Goal: Information Seeking & Learning: Check status

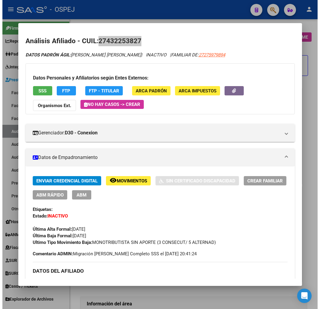
scroll to position [2, 290]
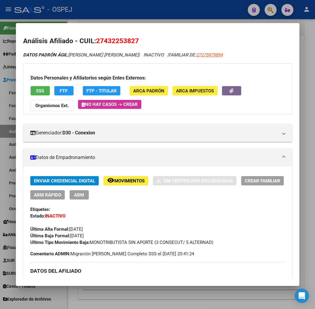
click at [115, 10] on div at bounding box center [157, 154] width 315 height 309
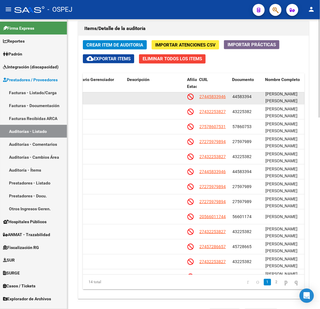
scroll to position [0, 290]
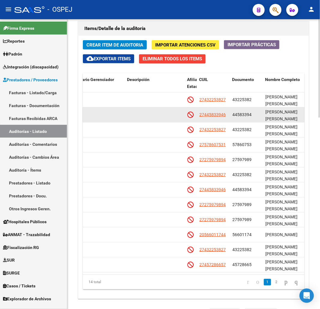
drag, startPoint x: 233, startPoint y: 120, endPoint x: 235, endPoint y: 95, distance: 25.6
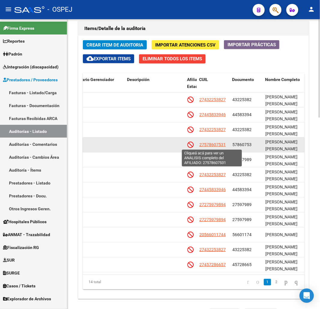
click at [223, 146] on span "27578607531" at bounding box center [212, 144] width 26 height 5
type textarea "27578607531"
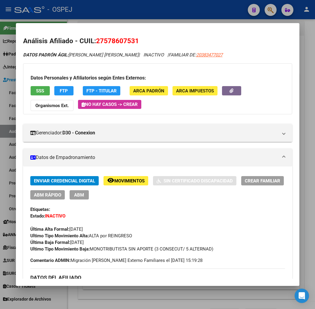
click at [107, 38] on span "27578607531" at bounding box center [117, 41] width 43 height 8
copy span "27578607531"
click at [36, 91] on span "SSS" at bounding box center [40, 90] width 8 height 5
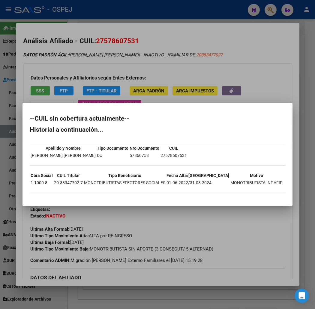
drag, startPoint x: 125, startPoint y: 58, endPoint x: 106, endPoint y: 35, distance: 29.4
click at [125, 58] on div at bounding box center [157, 154] width 315 height 309
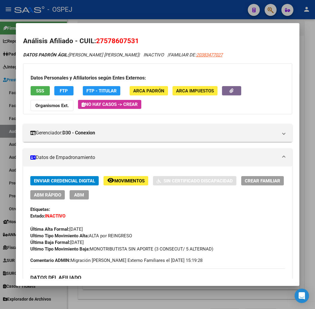
click at [106, 36] on h2 "Análisis Afiliado - CUIL: 27578607531" at bounding box center [157, 41] width 269 height 10
click at [106, 39] on span "27578607531" at bounding box center [117, 41] width 43 height 8
copy span "27578607531"
click at [38, 88] on button "SSS" at bounding box center [40, 90] width 19 height 9
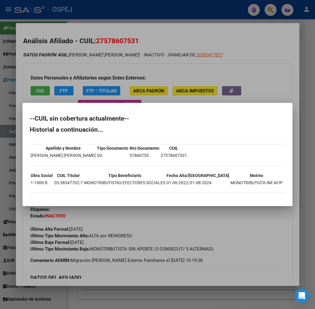
drag, startPoint x: 16, startPoint y: 120, endPoint x: 144, endPoint y: 199, distance: 151.1
click at [144, 203] on mat-dialog-container "--CUIL sin cobertura actualmente-- Historial a continuación... Apellido y Nombr…" at bounding box center [158, 154] width 270 height 103
copy div "--CUIL sin cobertura actualmente-- Historial a continuación... Apellido y Nombr…"
click at [148, 56] on div at bounding box center [157, 154] width 315 height 309
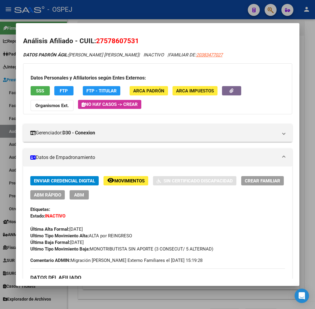
click at [153, 17] on div at bounding box center [157, 154] width 315 height 309
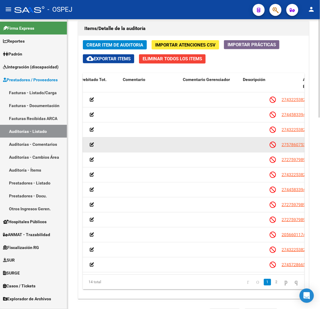
scroll to position [0, 0]
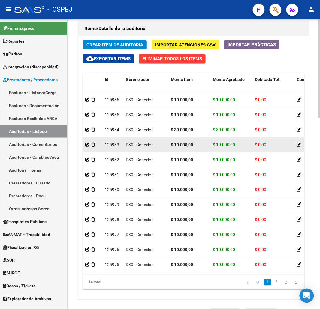
drag, startPoint x: 227, startPoint y: 147, endPoint x: 175, endPoint y: 147, distance: 52.2
drag, startPoint x: 170, startPoint y: 145, endPoint x: 197, endPoint y: 146, distance: 26.8
click at [197, 146] on datatable-body-cell "$ 10.000,00" at bounding box center [189, 145] width 42 height 15
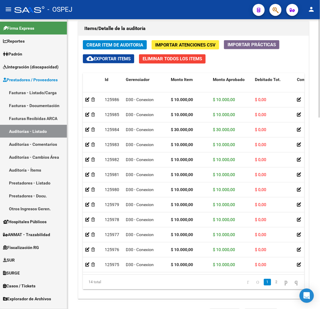
copy strong "$ 10.000,00"
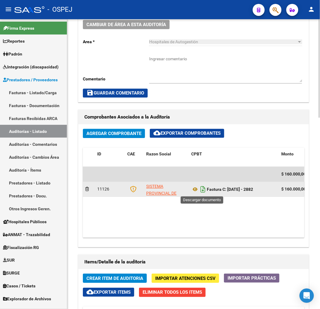
click at [200, 189] on icon "Descargar documento" at bounding box center [203, 190] width 8 height 10
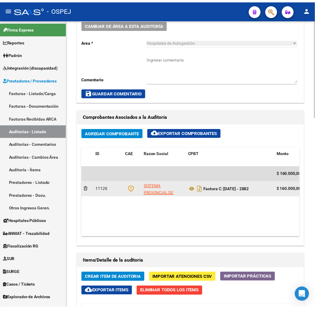
scroll to position [129, 0]
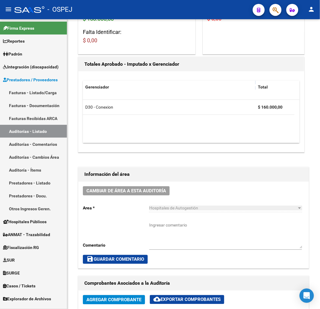
click at [278, 14] on span "button" at bounding box center [276, 10] width 6 height 12
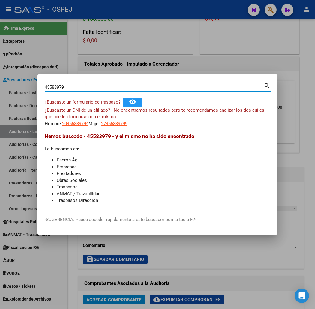
drag, startPoint x: 36, startPoint y: 88, endPoint x: 235, endPoint y: 76, distance: 199.4
click at [223, 81] on mat-dialog-container "45583979 Buscar (apellido, dni, cuil, nro traspaso, cuit, obra social) search ¿…" at bounding box center [158, 154] width 240 height 160
type input "45583797"
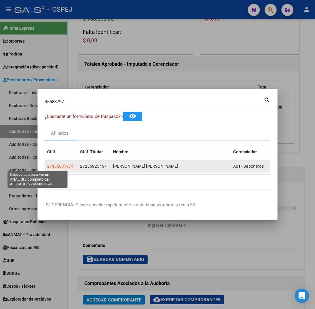
click at [47, 166] on span "27455837974" at bounding box center [60, 166] width 26 height 5
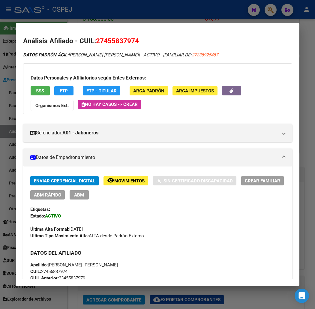
click at [104, 44] on span "27455837974" at bounding box center [117, 41] width 43 height 8
copy span "27455837974"
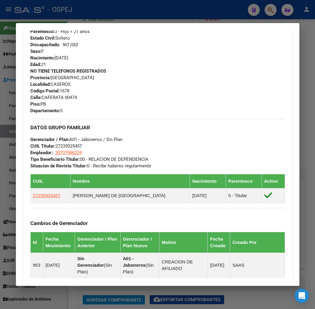
scroll to position [300, 0]
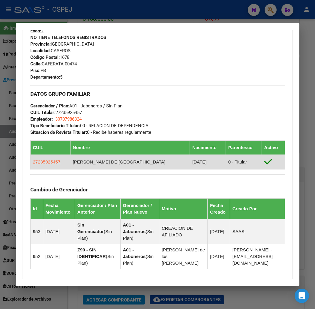
click at [38, 158] on td "27235925457" at bounding box center [50, 162] width 40 height 15
click at [40, 160] on span "27235925457" at bounding box center [47, 161] width 28 height 5
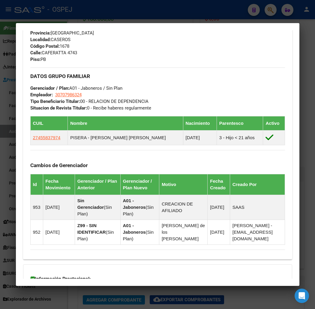
scroll to position [382, 0]
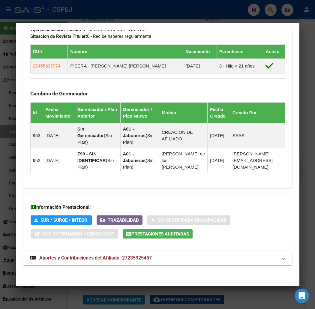
click at [113, 255] on span "Aportes y Contribuciones del Afiliado: 27235925457" at bounding box center [95, 258] width 113 height 6
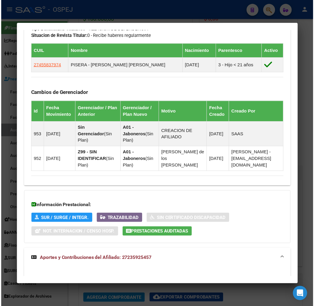
scroll to position [616, 0]
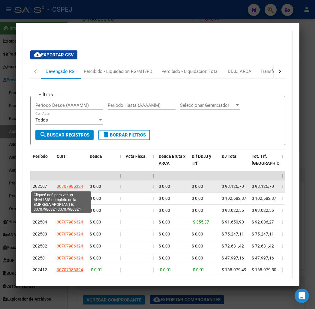
click at [57, 184] on span "30707986324" at bounding box center [70, 186] width 26 height 5
type textarea "30707986324"
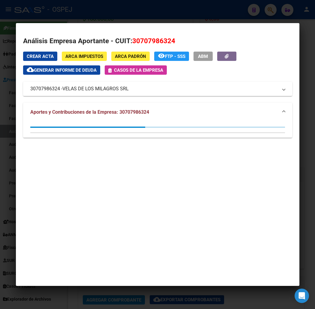
click at [115, 9] on div at bounding box center [157, 154] width 315 height 309
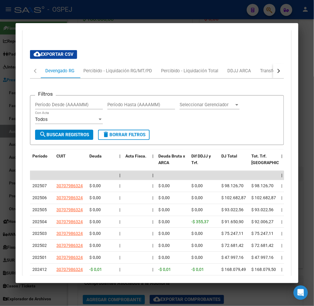
click at [95, 21] on div at bounding box center [157, 153] width 314 height 306
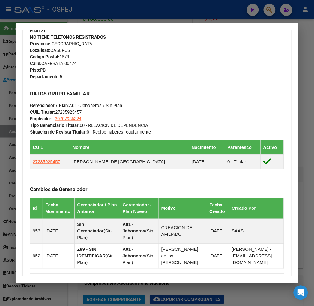
click at [100, 20] on div at bounding box center [157, 153] width 314 height 306
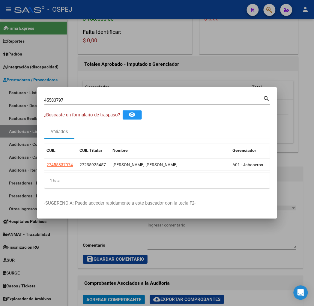
click at [65, 96] on div "45583797 Buscar (apellido, dni, cuil, nro traspaso, cuit, obra social)" at bounding box center [153, 100] width 219 height 9
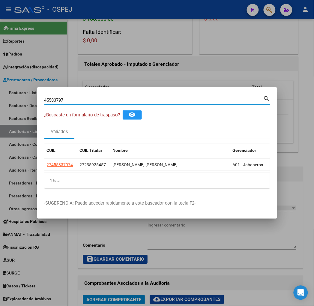
click at [65, 99] on input "45583797" at bounding box center [153, 100] width 219 height 5
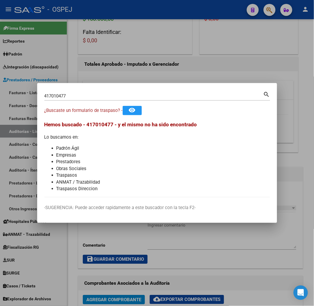
click at [44, 95] on input "417010477" at bounding box center [153, 95] width 219 height 5
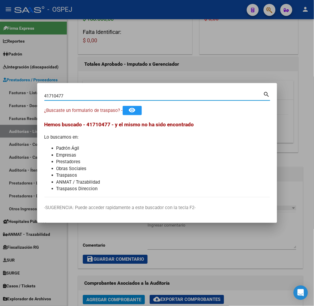
type input "41710477"
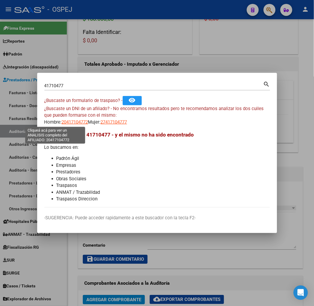
click at [62, 123] on span "20417104772" at bounding box center [75, 122] width 26 height 5
type textarea "20417104772"
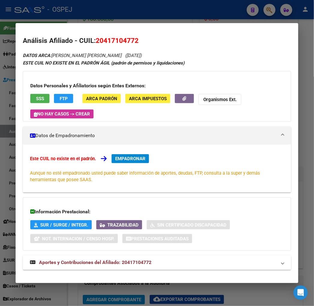
click at [128, 260] on span "Aportes y Contribuciones del Afiliado: 20417104772" at bounding box center [95, 263] width 113 height 6
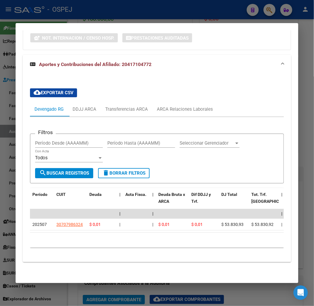
scroll to position [0, 0]
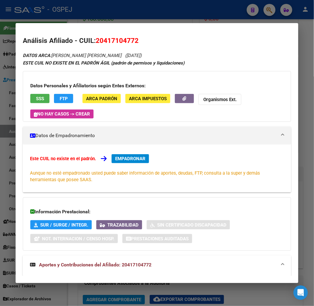
click at [60, 101] on span "FTP" at bounding box center [64, 98] width 8 height 5
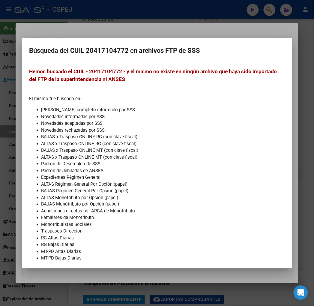
click at [88, 12] on div at bounding box center [157, 153] width 314 height 306
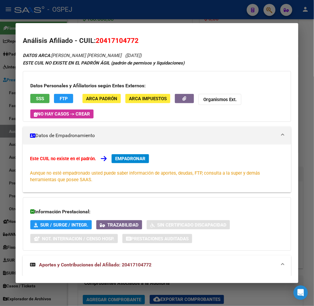
scroll to position [200, 0]
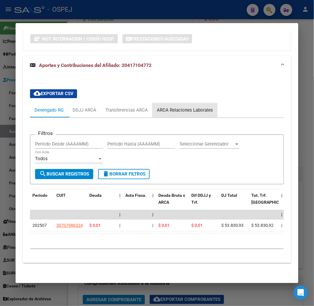
click at [176, 113] on div "ARCA Relaciones Laborales" at bounding box center [185, 110] width 56 height 7
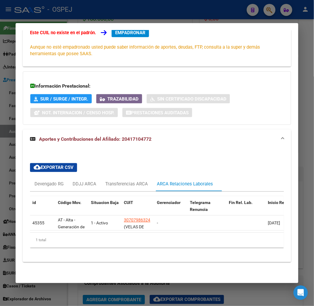
scroll to position [0, 0]
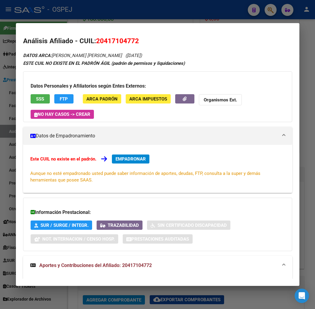
click at [105, 39] on span "20417104772" at bounding box center [117, 41] width 43 height 8
copy span "20417104772"
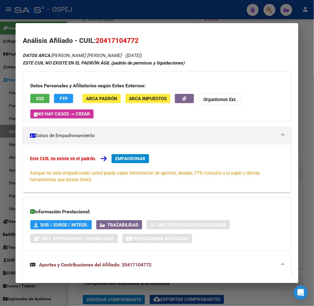
drag, startPoint x: 89, startPoint y: 4, endPoint x: 83, endPoint y: 35, distance: 31.2
click at [89, 4] on div at bounding box center [157, 153] width 314 height 306
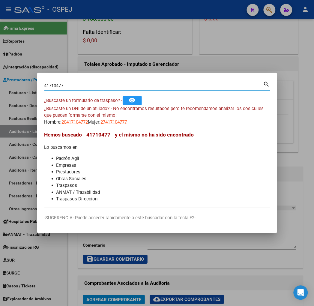
drag, startPoint x: 41, startPoint y: 86, endPoint x: 16, endPoint y: 85, distance: 25.6
click at [37, 86] on mat-dialog-content "41710477 Buscar (apellido, dni, cuil, nro traspaso, cuit, obra social) search ¿…" at bounding box center [157, 144] width 240 height 128
type input "94906441"
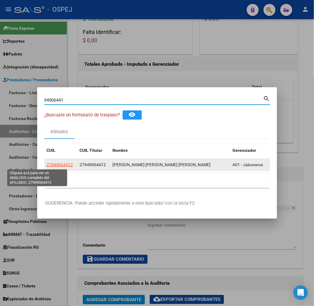
click at [47, 165] on span "27949064412" at bounding box center [60, 164] width 26 height 5
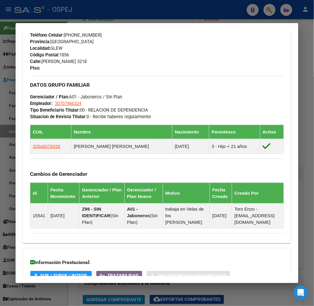
scroll to position [359, 0]
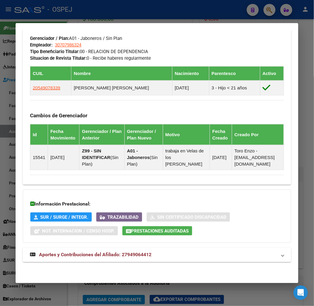
click at [113, 261] on mat-expansion-panel-header "Aportes y Contribuciones del Afiliado: 27949064412" at bounding box center [157, 255] width 268 height 14
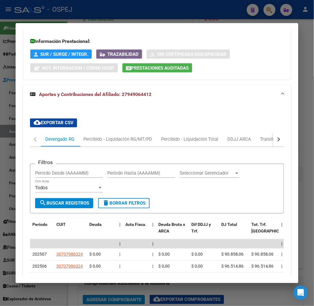
scroll to position [667, 0]
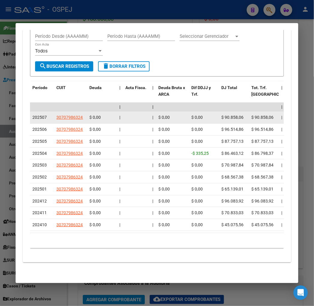
click at [68, 114] on datatable-body-cell "30707986324" at bounding box center [70, 118] width 33 height 12
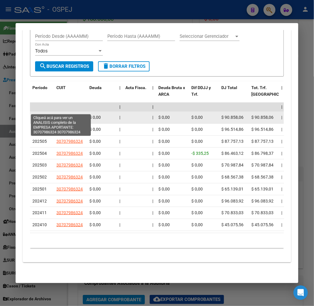
click at [67, 115] on span "30707986324" at bounding box center [69, 117] width 26 height 5
type textarea "30707986324"
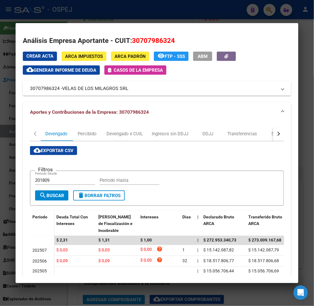
click at [145, 18] on div at bounding box center [157, 153] width 314 height 306
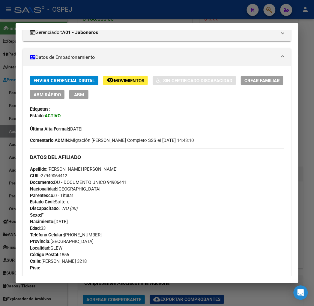
scroll to position [0, 0]
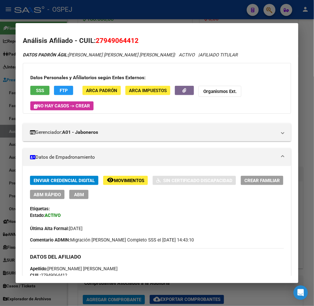
click at [112, 40] on span "27949064412" at bounding box center [117, 41] width 43 height 8
copy span "27949064412"
click at [175, 89] on button "button" at bounding box center [184, 90] width 19 height 9
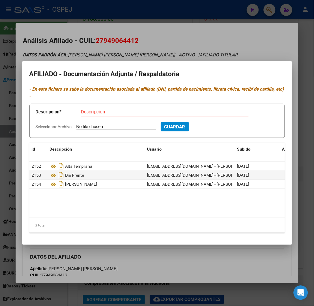
click at [78, 46] on div at bounding box center [157, 153] width 314 height 306
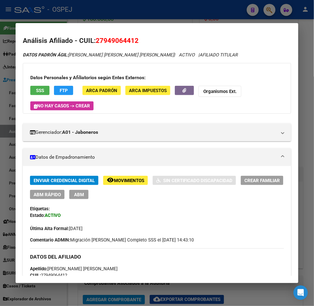
click at [46, 198] on button "ABM Rápido" at bounding box center [47, 194] width 35 height 9
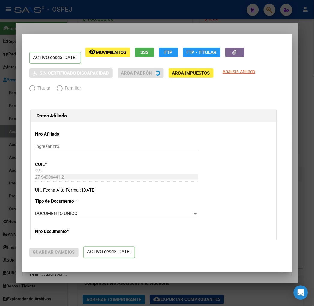
radio input "true"
type input "30-70798632-4"
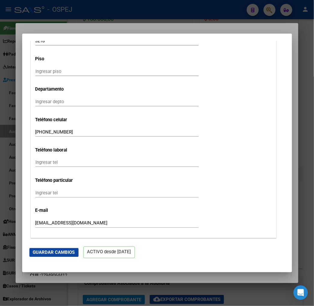
scroll to position [734, 0]
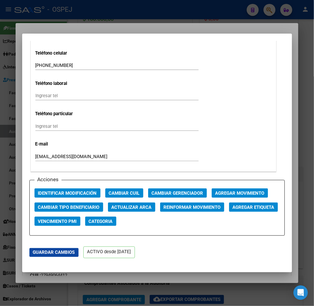
click at [56, 23] on div at bounding box center [157, 153] width 314 height 306
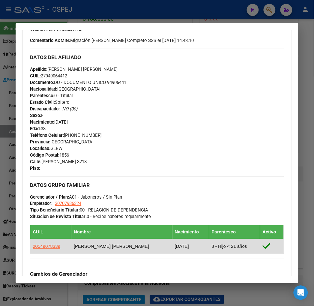
scroll to position [233, 0]
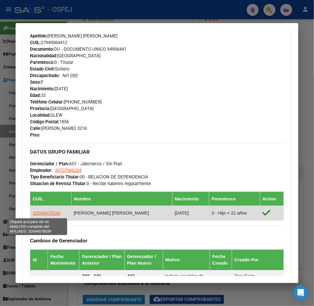
click at [39, 211] on span "20549078339" at bounding box center [47, 213] width 28 height 5
type textarea "20549078339"
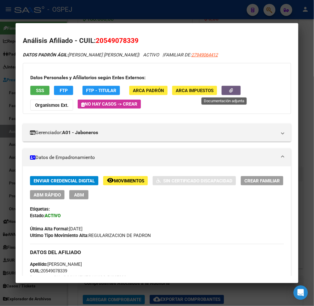
click at [233, 89] on button "button" at bounding box center [231, 90] width 19 height 9
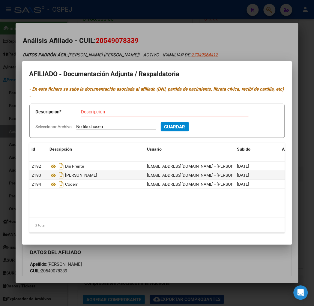
click at [132, 50] on div at bounding box center [157, 153] width 314 height 306
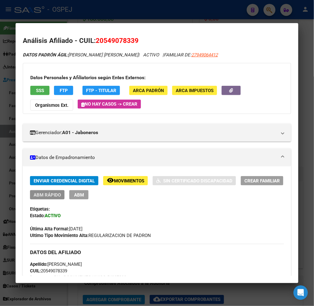
click at [48, 195] on span "ABM Rápido" at bounding box center [47, 194] width 27 height 5
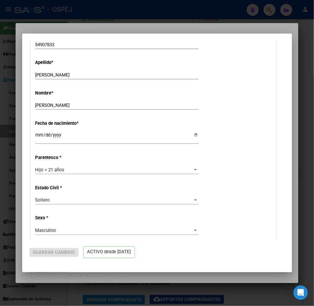
radio input "true"
type input "30-70798632-4"
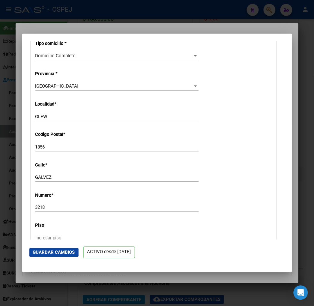
scroll to position [634, 0]
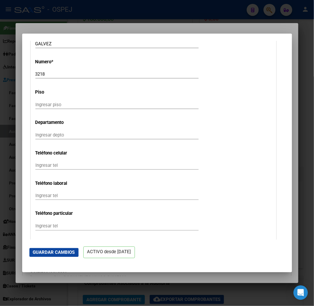
click at [67, 17] on div at bounding box center [157, 153] width 314 height 306
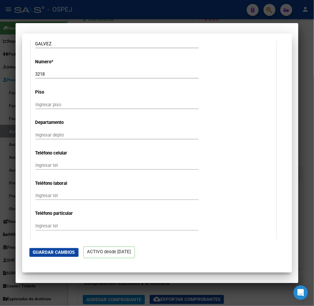
click at [68, 16] on div at bounding box center [157, 153] width 314 height 306
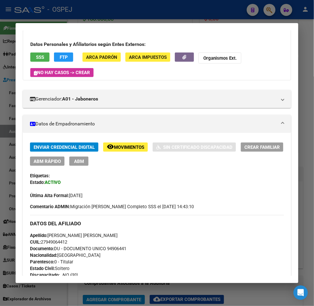
scroll to position [0, 0]
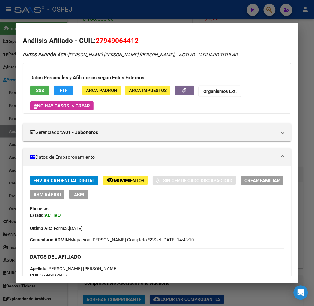
click at [182, 87] on button "button" at bounding box center [184, 90] width 19 height 9
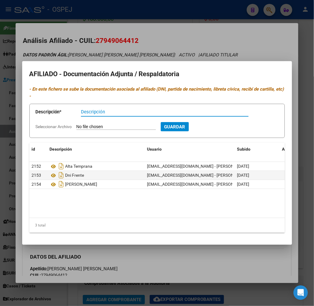
click at [146, 37] on div at bounding box center [157, 153] width 314 height 306
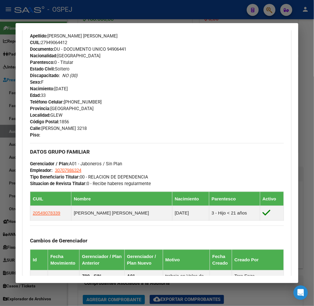
scroll to position [400, 0]
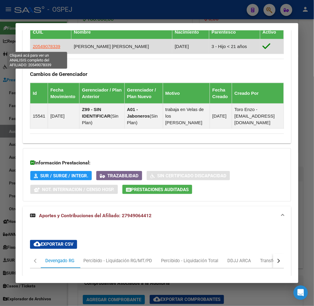
click at [42, 47] on span "20549078339" at bounding box center [47, 46] width 28 height 5
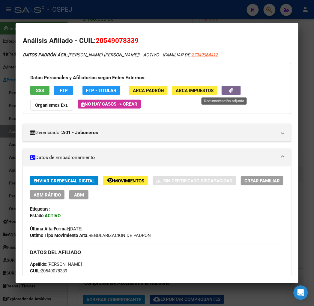
click at [230, 88] on icon "button" at bounding box center [232, 90] width 4 height 5
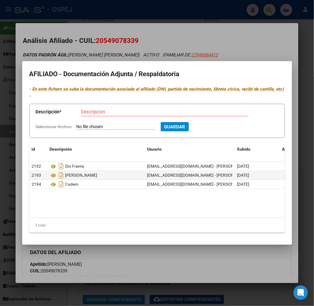
type input "C:\fakepath\WhatsApp Image 2025-08-14 at 16.48.43.jpeg"
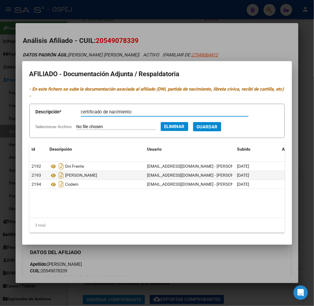
type input "certificado de nacimiento"
click at [193, 122] on button "Guardar" at bounding box center [207, 126] width 28 height 9
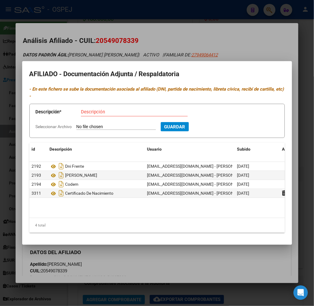
drag, startPoint x: 77, startPoint y: 40, endPoint x: 86, endPoint y: 34, distance: 10.8
click at [77, 40] on div at bounding box center [157, 153] width 314 height 306
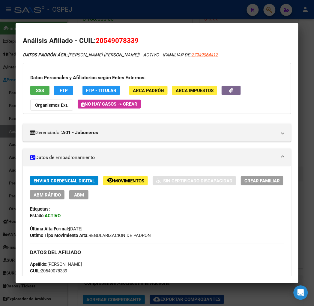
click at [102, 17] on div at bounding box center [157, 153] width 314 height 306
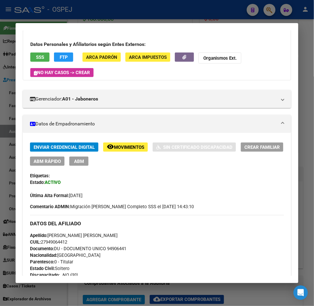
scroll to position [0, 0]
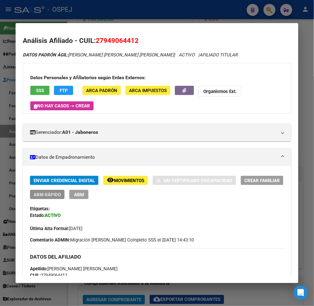
click at [34, 193] on span "ABM Rápido" at bounding box center [47, 194] width 27 height 5
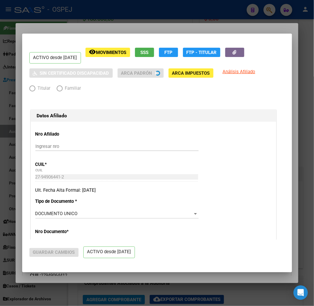
radio input "true"
type input "30-70798632-4"
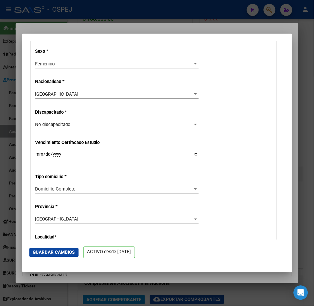
scroll to position [534, 0]
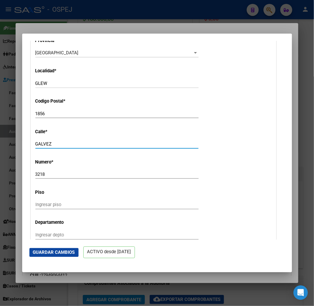
click at [35, 141] on input "GALVEZ" at bounding box center [116, 143] width 163 height 5
type input "r"
type input "ROBERTO PATEO"
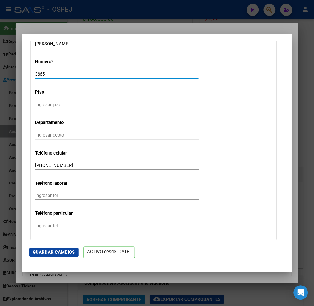
scroll to position [667, 0]
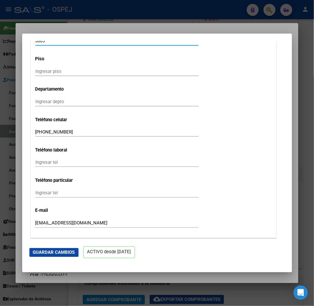
type input "3665"
click at [33, 254] on span "Guardar Cambios" at bounding box center [54, 252] width 42 height 5
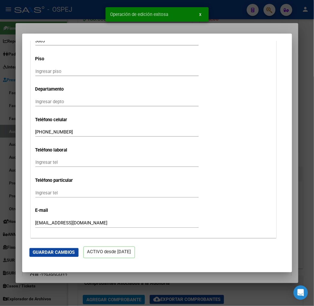
click at [98, 17] on div at bounding box center [157, 153] width 314 height 306
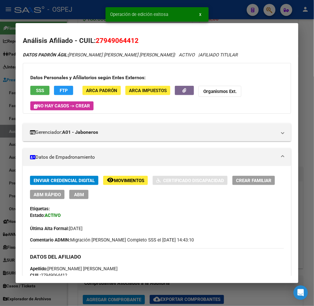
click at [98, 16] on div "Operación de edición exitosa x" at bounding box center [157, 14] width 118 height 29
click at [97, 37] on span "27949064412" at bounding box center [117, 41] width 43 height 8
copy span "27949064412"
click at [79, 11] on div at bounding box center [157, 153] width 314 height 306
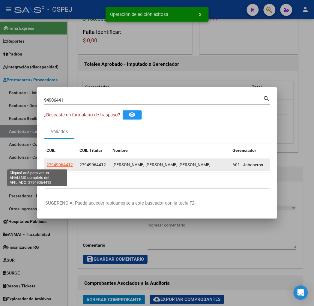
click at [47, 165] on span "27949064412" at bounding box center [60, 164] width 26 height 5
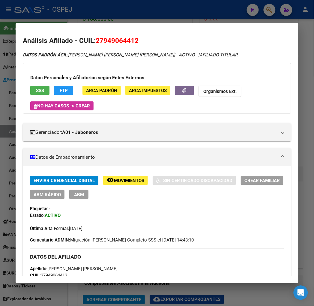
click at [115, 40] on span "27949064412" at bounding box center [117, 41] width 43 height 8
click at [188, 44] on h2 "Análisis Afiliado - CUIL: 27949064412" at bounding box center [157, 41] width 268 height 10
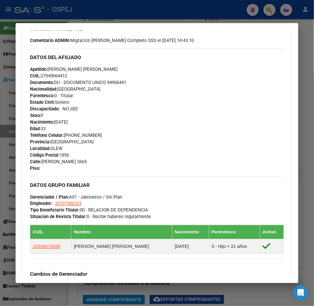
scroll to position [359, 0]
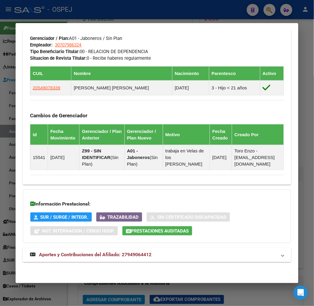
click at [139, 260] on mat-expansion-panel-header "Aportes y Contribuciones del Afiliado: 27949064412" at bounding box center [157, 255] width 268 height 14
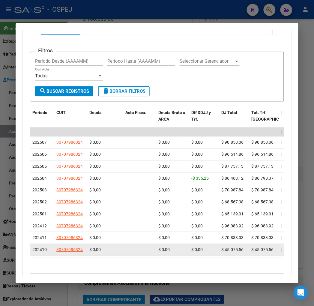
scroll to position [667, 0]
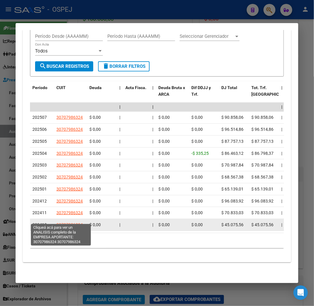
click at [67, 223] on span "30707986324" at bounding box center [69, 225] width 26 height 5
type textarea "30707986324"
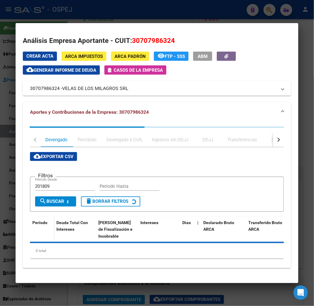
click at [113, 17] on div at bounding box center [157, 153] width 314 height 306
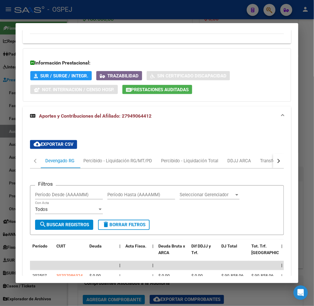
scroll to position [367, 0]
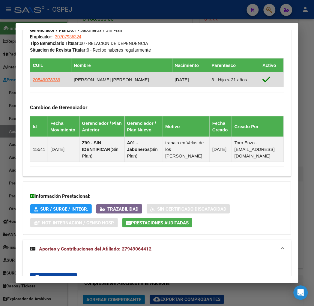
drag, startPoint x: 50, startPoint y: 79, endPoint x: 22, endPoint y: 83, distance: 27.9
click at [30, 83] on td "20549078339" at bounding box center [50, 79] width 41 height 15
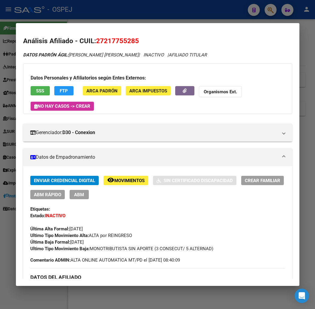
click at [158, 11] on div at bounding box center [157, 154] width 315 height 309
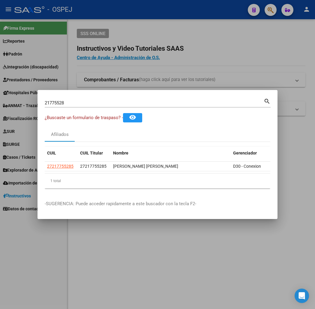
click at [131, 98] on div "21775528 Buscar (apellido, dni, cuil, nro traspaso, cuit, obra social)" at bounding box center [154, 102] width 219 height 9
click at [132, 101] on input "21775528" at bounding box center [154, 102] width 219 height 5
type input "39273508"
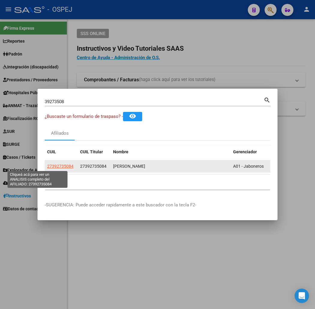
click at [47, 168] on span "27392735084" at bounding box center [60, 166] width 26 height 5
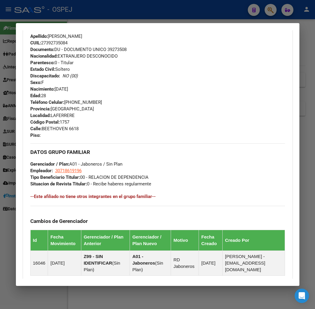
scroll to position [336, 0]
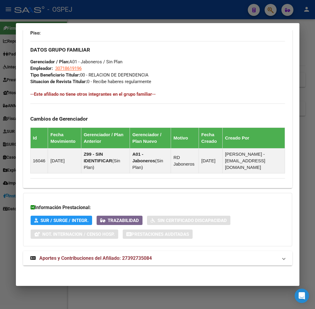
click at [148, 254] on mat-expansion-panel-header "Aportes y Contribuciones del Afiliado: 27392735084" at bounding box center [157, 258] width 269 height 14
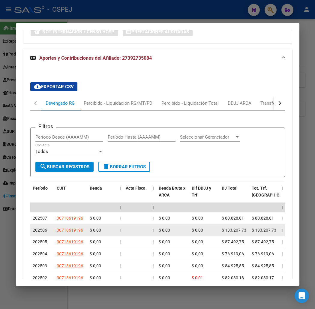
scroll to position [572, 0]
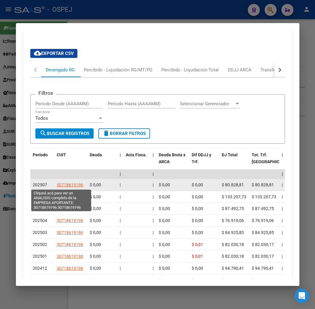
click at [61, 186] on span "30718619196" at bounding box center [70, 185] width 26 height 5
type textarea "30718619196"
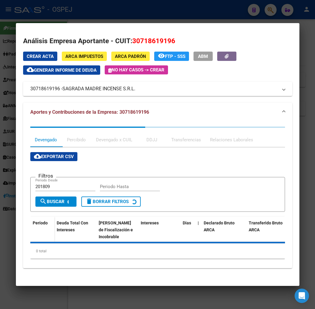
click at [82, 19] on div at bounding box center [157, 154] width 315 height 309
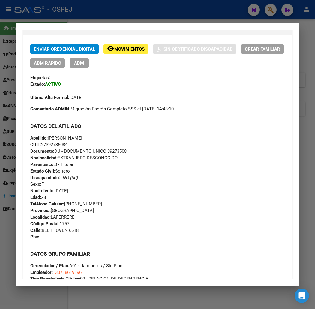
scroll to position [0, 0]
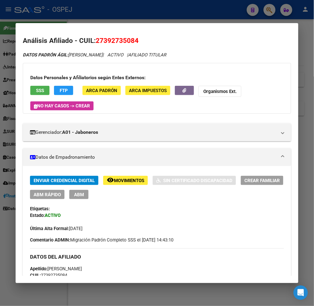
click at [100, 38] on span "27392735084" at bounding box center [117, 41] width 43 height 8
copy span "27392735084"
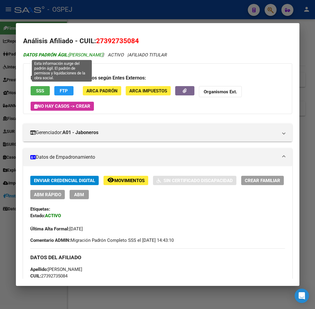
drag, startPoint x: 70, startPoint y: 56, endPoint x: 107, endPoint y: 55, distance: 37.3
click at [103, 55] on span "DATOS PADRÓN ÁGIL: SILVA CAMILA SURAY" at bounding box center [63, 54] width 80 height 5
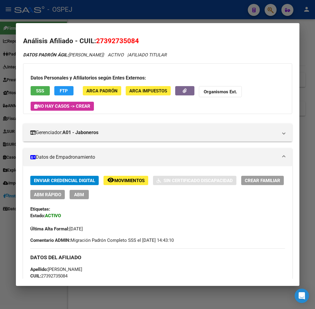
copy span "SILVA CAMILA SURAY"
click at [96, 39] on span "27392735084" at bounding box center [117, 41] width 43 height 8
copy span "27392735084"
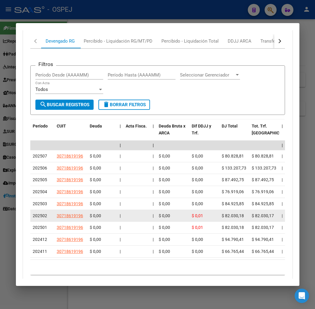
scroll to position [367, 0]
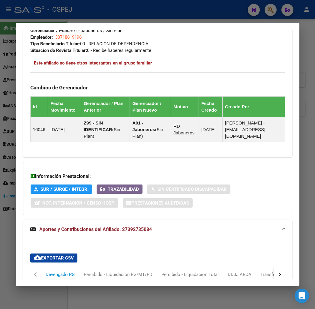
click at [128, 17] on div at bounding box center [157, 154] width 315 height 309
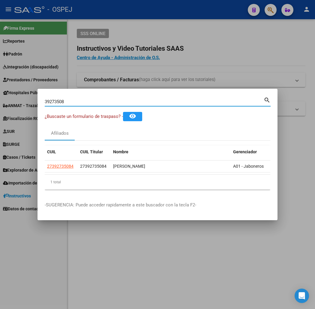
click at [76, 102] on input "39273508" at bounding box center [154, 101] width 219 height 5
click at [76, 103] on input "39273508" at bounding box center [154, 101] width 219 height 5
paste input "27455837974"
type input "27455837974"
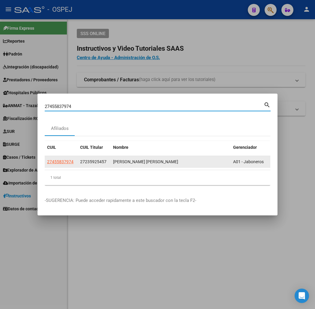
click at [47, 163] on span "27455837974" at bounding box center [60, 161] width 26 height 5
type textarea "27455837974"
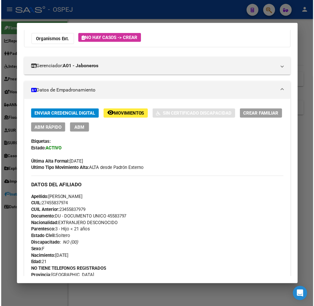
scroll to position [0, 0]
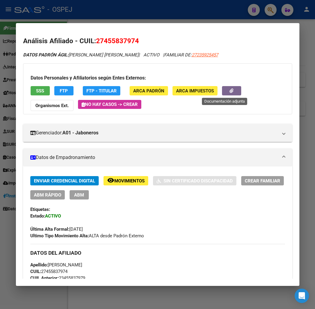
click at [222, 89] on button "button" at bounding box center [231, 90] width 19 height 9
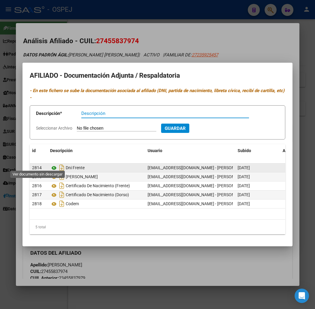
click at [50, 165] on icon at bounding box center [54, 168] width 8 height 7
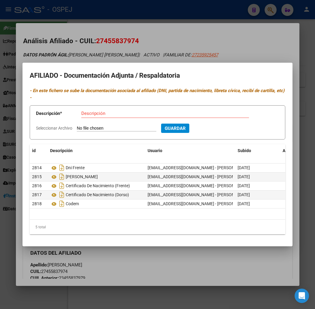
click at [124, 35] on div at bounding box center [157, 154] width 315 height 309
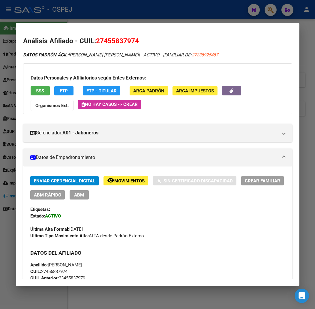
click at [130, 18] on div at bounding box center [157, 154] width 315 height 309
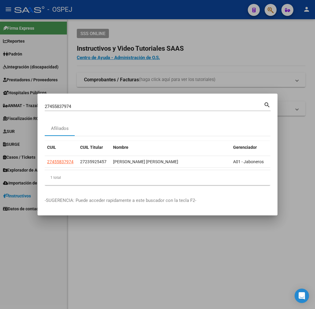
click at [122, 102] on div "27455837974 Buscar (apellido, dni, cuil, nro traspaso, cuit, obra social)" at bounding box center [154, 106] width 219 height 9
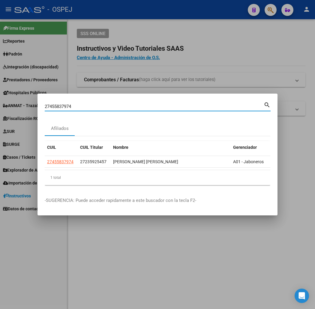
click at [126, 103] on div "27455837974 Buscar (apellido, dni, cuil, nro traspaso, cuit, obra social)" at bounding box center [154, 106] width 219 height 9
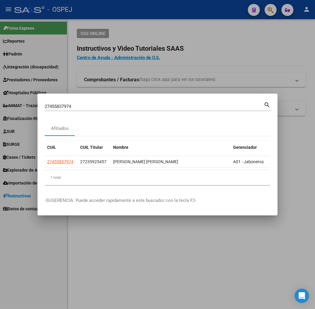
click at [126, 103] on div "27455837974 Buscar (apellido, dni, cuil, nro traspaso, cuit, obra social)" at bounding box center [154, 106] width 219 height 9
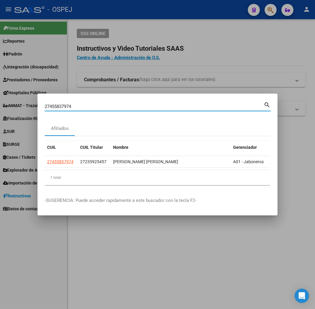
click at [127, 106] on input "27455837974" at bounding box center [154, 106] width 219 height 5
paste input "1658583"
type input "21658583"
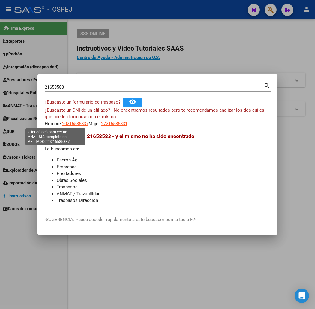
click at [69, 122] on span "20216585837" at bounding box center [75, 123] width 26 height 5
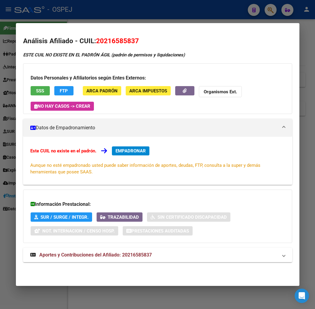
click at [116, 13] on div at bounding box center [157, 154] width 315 height 309
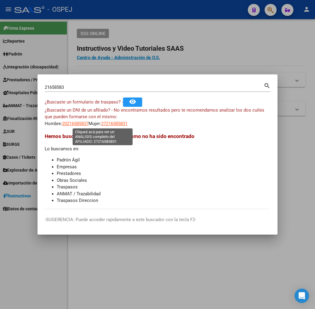
click at [104, 121] on span "27216585831" at bounding box center [114, 123] width 26 height 5
type textarea "27216585831"
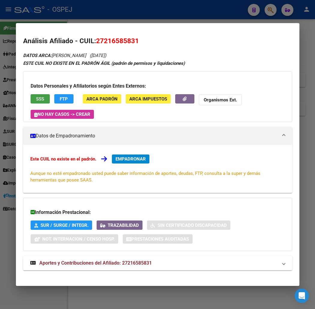
click at [37, 102] on button "SSS" at bounding box center [40, 98] width 19 height 9
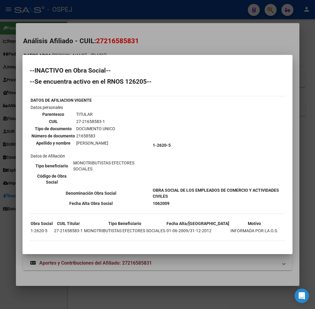
click at [25, 47] on div at bounding box center [157, 154] width 315 height 309
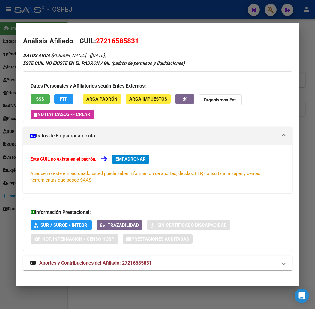
click at [208, 96] on button "Organismos Ext." at bounding box center [220, 99] width 43 height 11
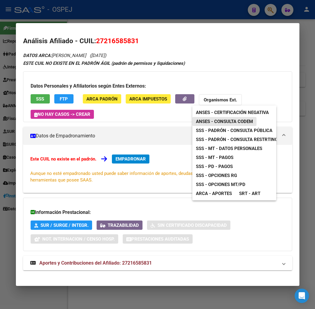
click at [224, 123] on span "ANSES - Consulta CODEM" at bounding box center [224, 121] width 57 height 5
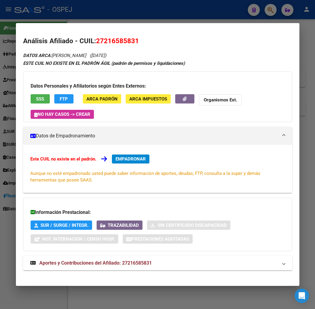
click at [103, 43] on span "27216585831" at bounding box center [117, 41] width 43 height 8
copy span "27216585831"
click at [231, 11] on div at bounding box center [157, 154] width 315 height 309
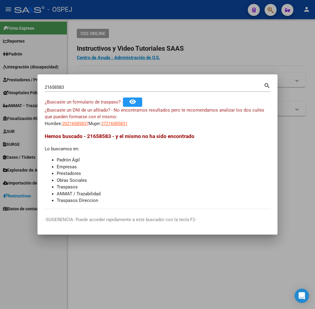
click at [73, 83] on div "21658583 Buscar (apellido, dni, cuil, nro traspaso, cuit, obra social)" at bounding box center [154, 87] width 219 height 9
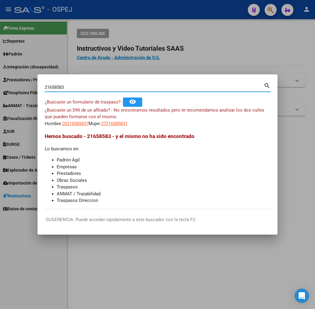
click at [74, 85] on input "21658583" at bounding box center [154, 87] width 219 height 5
paste input "7-21657583-6"
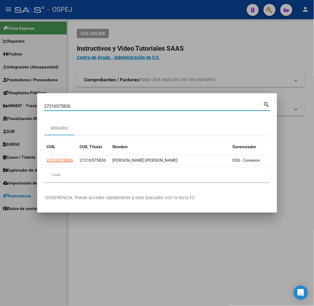
click at [56, 104] on input "27216575836" at bounding box center [153, 106] width 219 height 5
paste input "5903283"
type input "25903283"
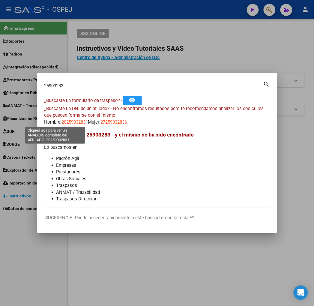
click at [62, 124] on span "20259032831" at bounding box center [75, 122] width 26 height 5
type textarea "20259032831"
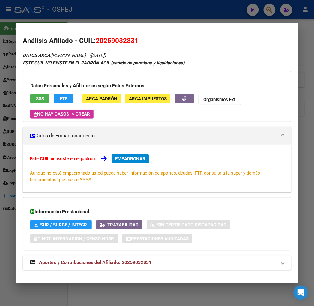
click at [104, 44] on span "20259032831" at bounding box center [117, 41] width 43 height 8
copy span "20259032831"
click at [209, 100] on strong "Organismos Ext." at bounding box center [220, 99] width 33 height 5
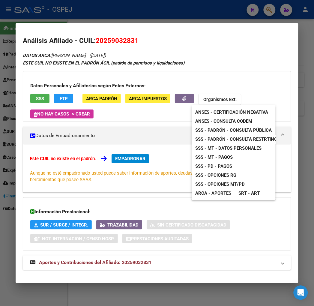
click at [225, 175] on span "SSS - Opciones RG" at bounding box center [215, 175] width 41 height 5
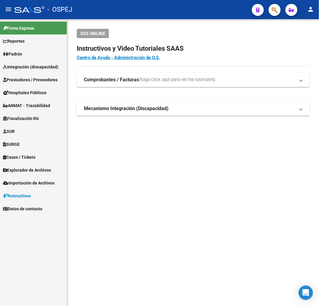
click at [280, 10] on button "button" at bounding box center [275, 10] width 12 height 12
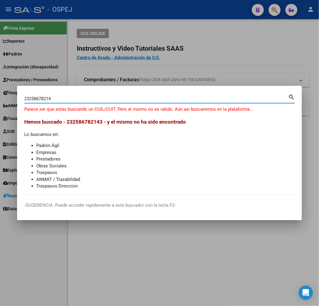
type input "23258678214"
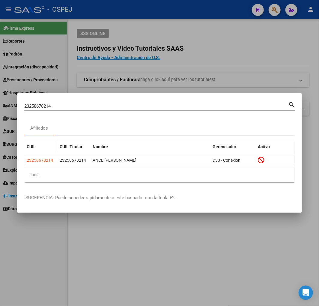
click at [32, 149] on div "CUIL" at bounding box center [41, 147] width 28 height 7
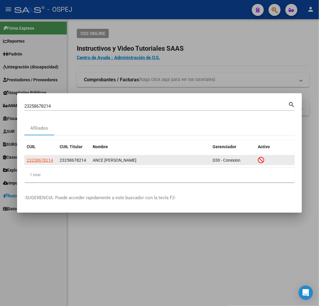
click at [32, 163] on app-link-go-to "23258678214" at bounding box center [40, 160] width 26 height 7
click at [32, 161] on span "23258678214" at bounding box center [40, 160] width 26 height 5
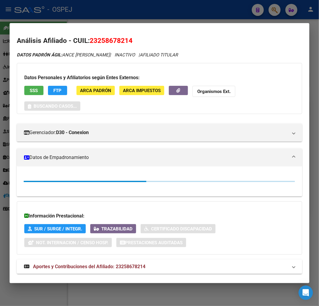
click at [31, 99] on div "Datos Personales y Afiliatorios según Entes Externos: SSS FTP ARCA Padrón ARCA …" at bounding box center [160, 88] width 286 height 51
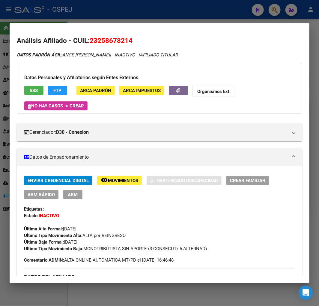
click at [35, 92] on span "SSS" at bounding box center [34, 90] width 8 height 5
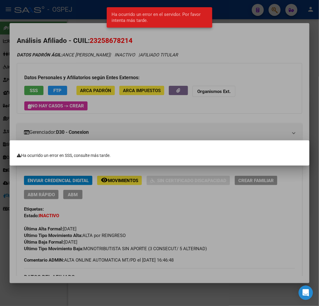
click at [98, 49] on div at bounding box center [159, 153] width 319 height 306
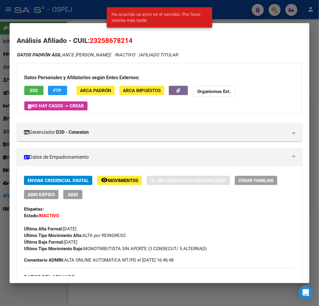
click at [107, 44] on span "23258678214" at bounding box center [111, 41] width 43 height 8
drag, startPoint x: 107, startPoint y: 44, endPoint x: 111, endPoint y: 44, distance: 4.8
copy span "23258678214"
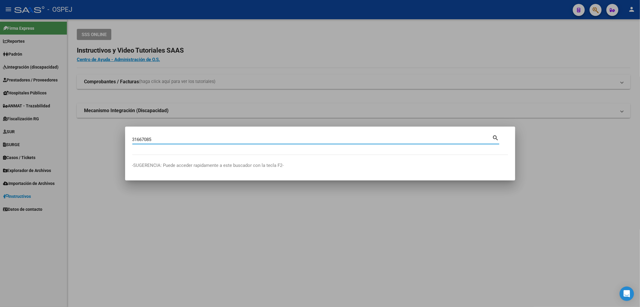
type input "31667085"
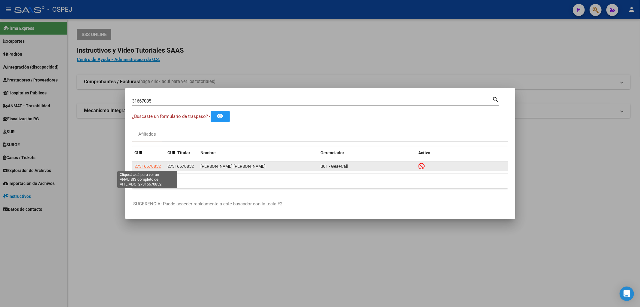
click at [141, 167] on span "27316670852" at bounding box center [148, 166] width 26 height 5
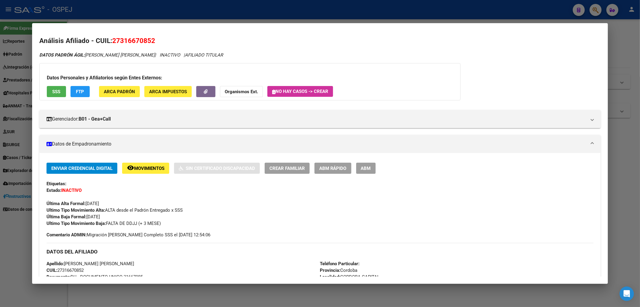
click at [51, 90] on button "SSS" at bounding box center [56, 91] width 19 height 11
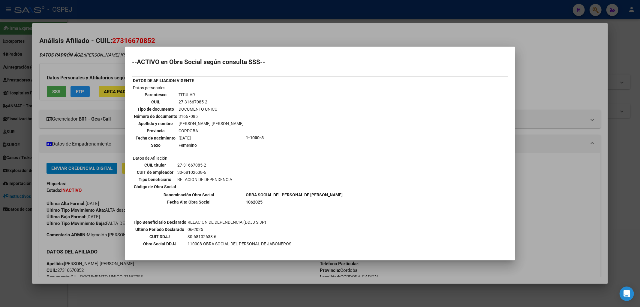
click at [126, 37] on div at bounding box center [320, 153] width 640 height 307
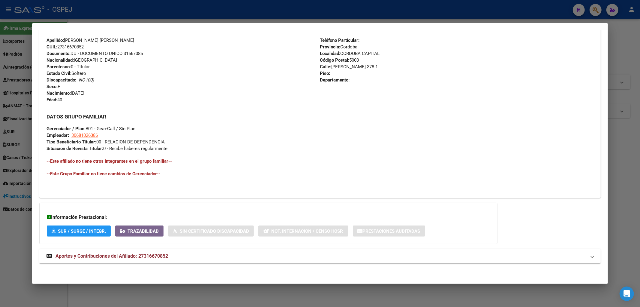
click at [172, 258] on mat-panel-title "Aportes y Contribuciones del Afiliado: 27316670852" at bounding box center [317, 255] width 540 height 7
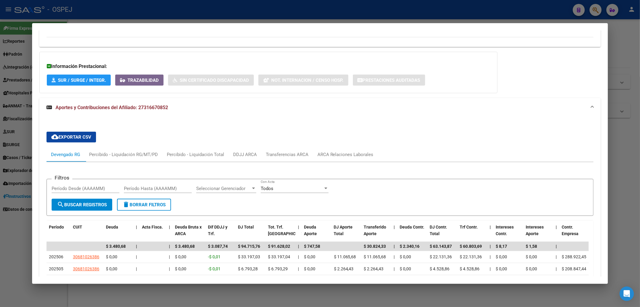
scroll to position [521, 0]
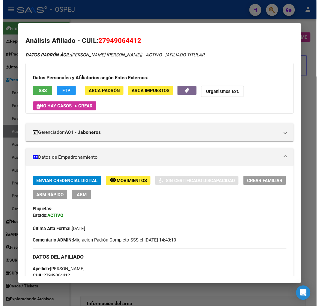
scroll to position [367, 0]
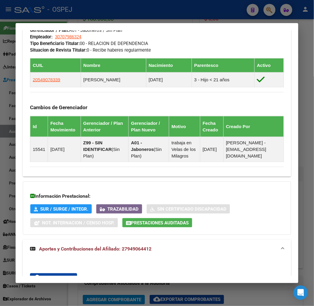
click at [103, 13] on div at bounding box center [157, 153] width 314 height 306
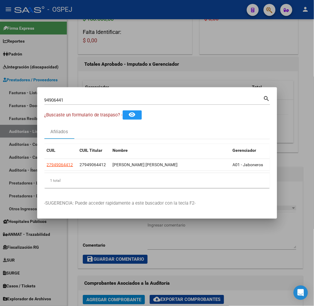
click at [220, 71] on div at bounding box center [157, 153] width 314 height 306
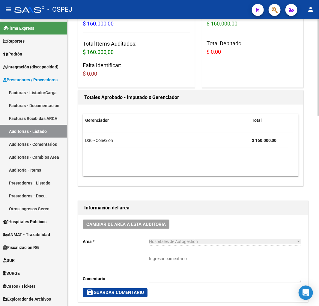
scroll to position [0, 0]
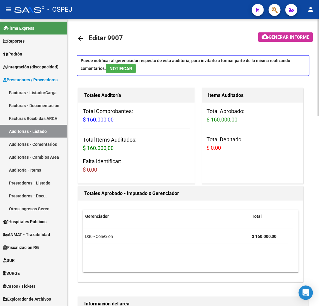
drag, startPoint x: 90, startPoint y: 38, endPoint x: 85, endPoint y: 39, distance: 4.8
click at [89, 39] on span "Editar 9907" at bounding box center [106, 38] width 34 height 8
click at [84, 39] on mat-icon "arrow_back" at bounding box center [80, 38] width 7 height 7
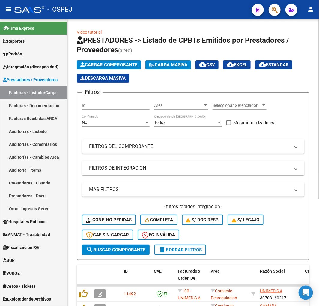
click at [146, 141] on mat-expansion-panel-header "FILTROS DEL COMPROBANTE" at bounding box center [193, 146] width 223 height 14
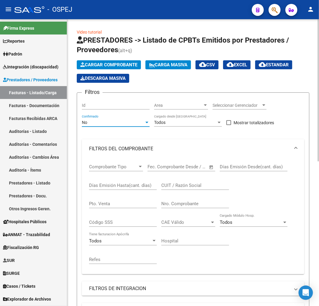
click at [121, 125] on div "No" at bounding box center [113, 122] width 62 height 5
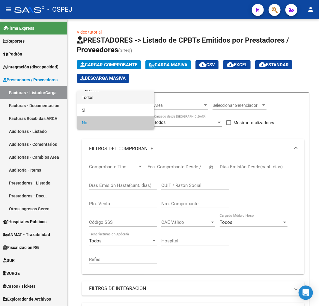
click at [107, 98] on span "Todos" at bounding box center [116, 97] width 68 height 13
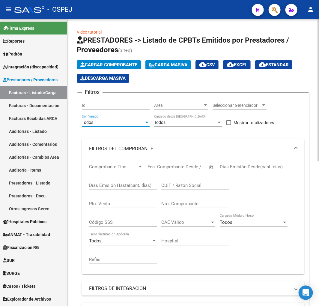
drag, startPoint x: 185, startPoint y: 198, endPoint x: 185, endPoint y: 202, distance: 3.7
click at [185, 199] on div "Nro. Comprobante" at bounding box center [196, 201] width 68 height 13
click at [186, 203] on input "Nro. Comprobante" at bounding box center [196, 203] width 68 height 5
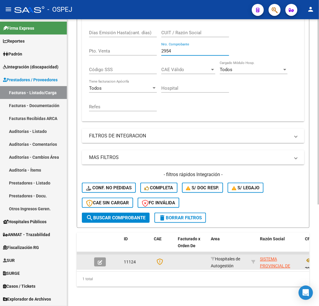
type input "2954"
click at [98, 260] on button "button" at bounding box center [100, 262] width 12 height 9
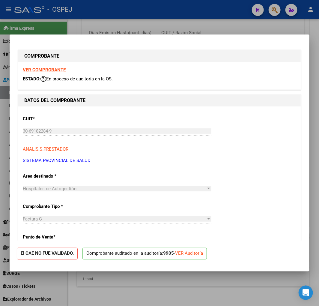
scroll to position [100, 0]
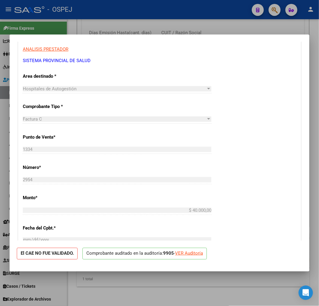
click at [196, 255] on div "VER Auditoría" at bounding box center [189, 253] width 28 height 7
type input "$ 0,00"
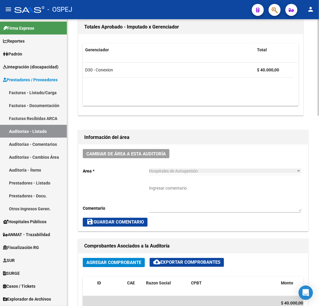
scroll to position [334, 0]
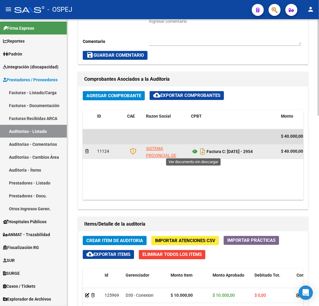
click at [192, 154] on icon at bounding box center [195, 151] width 8 height 7
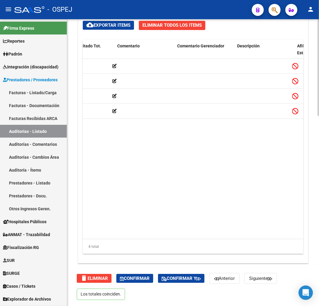
scroll to position [0, 203]
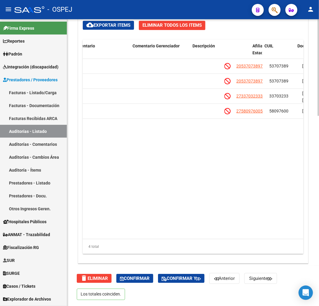
drag, startPoint x: 238, startPoint y: 132, endPoint x: 265, endPoint y: 133, distance: 27.6
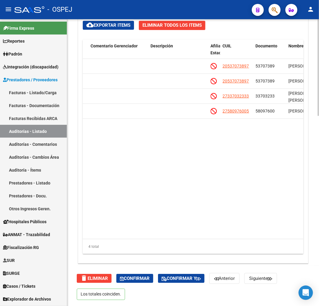
scroll to position [0, 312]
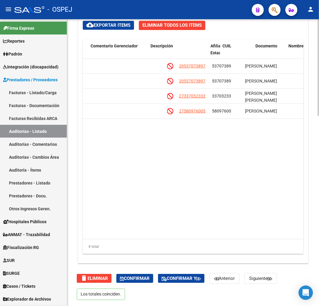
drag, startPoint x: 240, startPoint y: 140, endPoint x: 262, endPoint y: 142, distance: 22.9
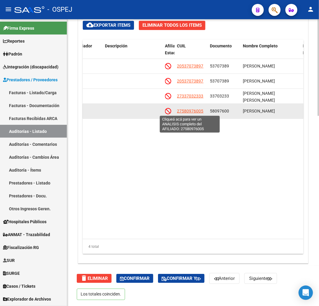
click at [192, 113] on span "27580976005" at bounding box center [190, 111] width 26 height 5
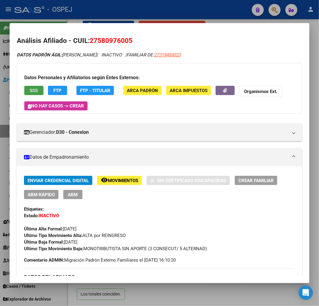
click at [30, 94] on button "SSS" at bounding box center [33, 90] width 19 height 9
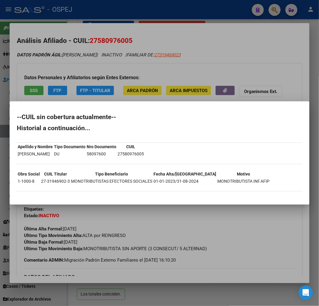
click at [113, 11] on div at bounding box center [159, 153] width 319 height 306
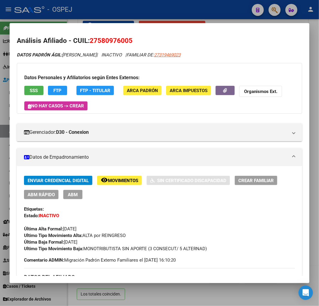
click at [113, 13] on div at bounding box center [159, 153] width 319 height 306
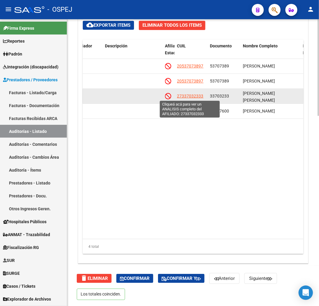
click at [196, 96] on span "27337032333" at bounding box center [190, 96] width 26 height 5
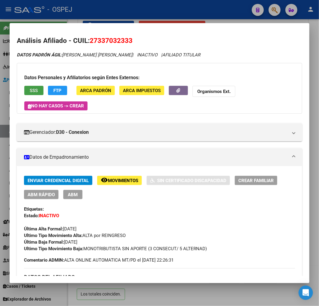
click at [37, 89] on span "SSS" at bounding box center [34, 90] width 8 height 5
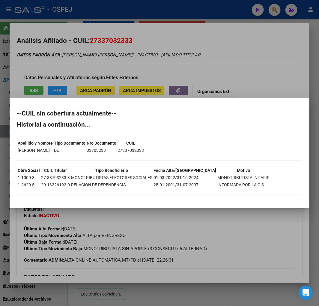
click at [116, 16] on div at bounding box center [159, 153] width 319 height 306
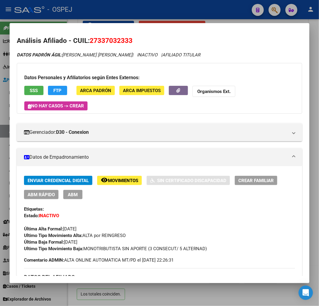
click at [156, 23] on mat-dialog-container "Análisis Afiliado - CUIL: 27337032333 DATOS PADRÓN ÁGIL: LAZARTE VALLEJO MARIA …" at bounding box center [160, 153] width 300 height 260
click at [172, 16] on div at bounding box center [159, 153] width 319 height 306
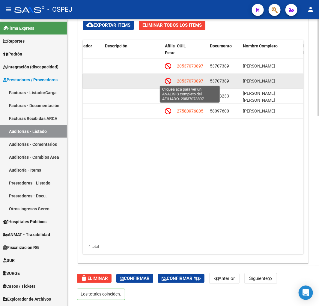
click at [190, 80] on span "20537073897" at bounding box center [190, 81] width 26 height 5
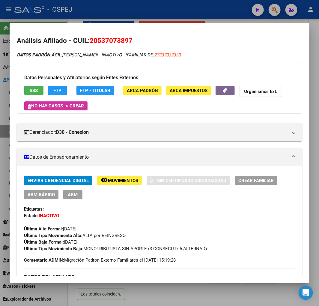
click at [36, 87] on button "SSS" at bounding box center [33, 90] width 19 height 9
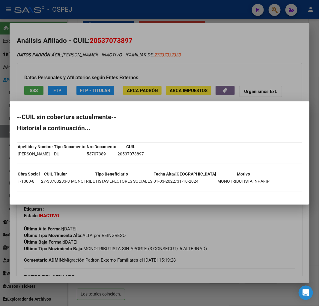
click at [137, 53] on div at bounding box center [159, 153] width 319 height 306
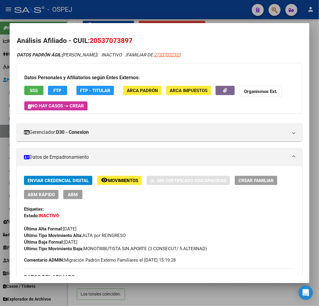
click at [149, 14] on div at bounding box center [159, 153] width 319 height 306
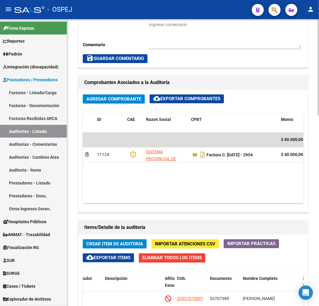
scroll to position [564, 0]
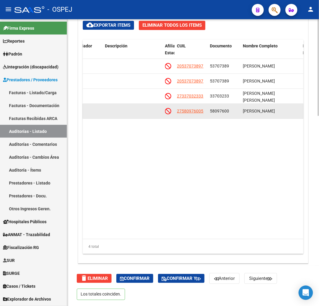
drag, startPoint x: 203, startPoint y: 116, endPoint x: 172, endPoint y: 114, distance: 30.7
click at [172, 114] on div "125966 D30 - Conexion $ 10.000,00 $ 10.000,00 $ 0,00 27580976005 58097600 ANDRA…" at bounding box center [186, 111] width 830 height 15
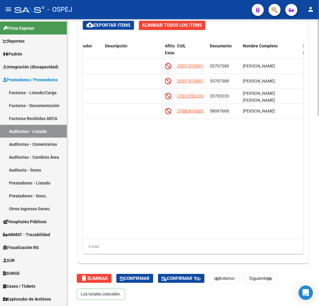
copy div "27580976005"
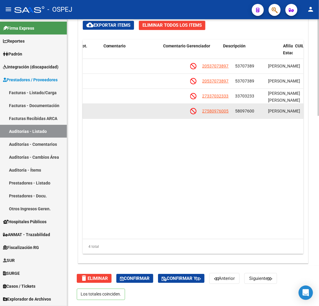
scroll to position [0, 0]
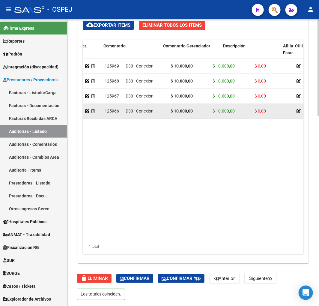
drag, startPoint x: 265, startPoint y: 104, endPoint x: 209, endPoint y: 110, distance: 56.5
drag, startPoint x: 198, startPoint y: 111, endPoint x: 163, endPoint y: 111, distance: 35.4
copy div "$ 10.000,00"
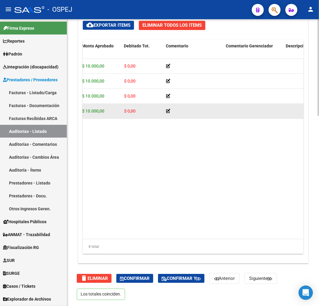
scroll to position [0, 281]
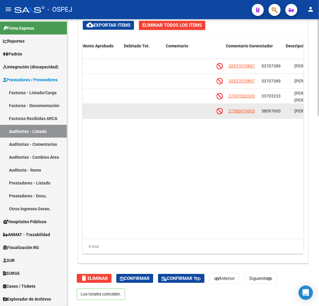
drag, startPoint x: 194, startPoint y: 114, endPoint x: 208, endPoint y: 113, distance: 14.1
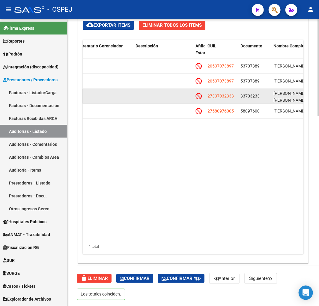
drag, startPoint x: 236, startPoint y: 98, endPoint x: 209, endPoint y: 99, distance: 26.8
click at [209, 99] on div "27337032333" at bounding box center [222, 96] width 28 height 7
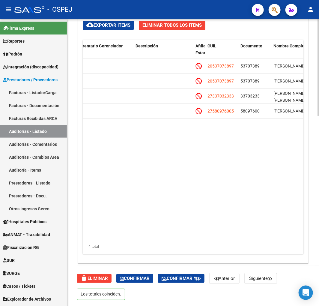
copy span "27337032333"
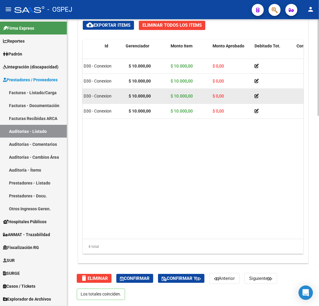
scroll to position [0, 0]
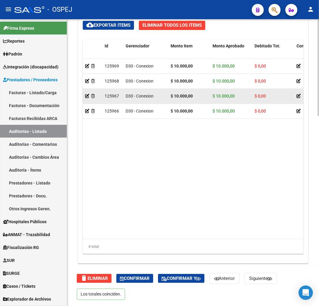
drag, startPoint x: 206, startPoint y: 90, endPoint x: 172, endPoint y: 94, distance: 34.4
drag, startPoint x: 198, startPoint y: 97, endPoint x: 169, endPoint y: 98, distance: 28.8
click at [169, 98] on datatable-body-cell "$ 10.000,00" at bounding box center [189, 96] width 42 height 15
copy strong "$ 10.000,00"
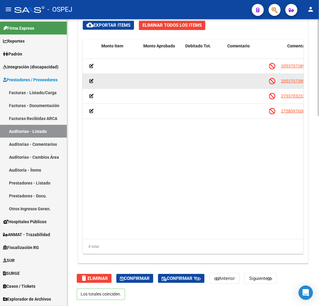
drag, startPoint x: 216, startPoint y: 86, endPoint x: 265, endPoint y: 79, distance: 49.6
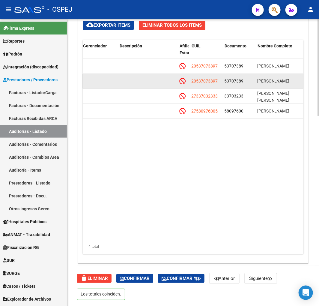
drag, startPoint x: 221, startPoint y: 83, endPoint x: 191, endPoint y: 83, distance: 29.7
click at [191, 83] on datatable-body-cell "20537073897" at bounding box center [205, 81] width 33 height 15
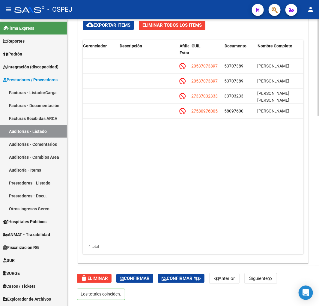
copy span "20537073897"
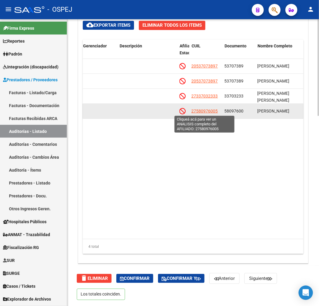
click at [211, 109] on span "27580976005" at bounding box center [205, 111] width 26 height 5
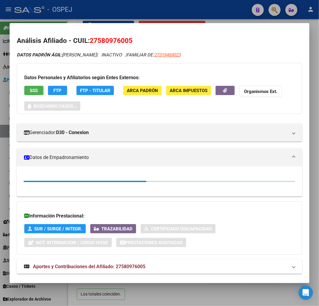
click at [37, 93] on button "SSS" at bounding box center [33, 90] width 19 height 9
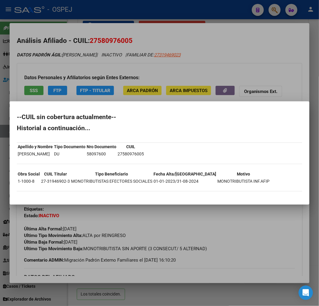
click at [19, 119] on h2 "--CUIL sin cobertura actualmente--" at bounding box center [160, 117] width 286 height 6
drag, startPoint x: 18, startPoint y: 119, endPoint x: 26, endPoint y: 128, distance: 12.1
click at [38, 138] on div "--CUIL sin cobertura actualmente-- Historial a continuación... Apellido y Nombr…" at bounding box center [160, 155] width 286 height 83
drag, startPoint x: 26, startPoint y: 128, endPoint x: 20, endPoint y: 123, distance: 8.5
click at [26, 127] on h2 "Historial a continuación..." at bounding box center [160, 128] width 286 height 6
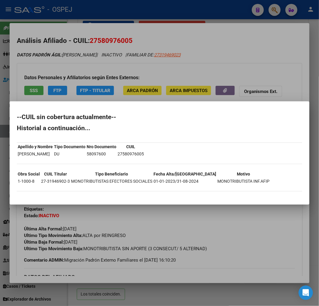
click at [17, 120] on h2 "--CUIL sin cobertura actualmente--" at bounding box center [160, 117] width 286 height 6
drag, startPoint x: 17, startPoint y: 118, endPoint x: 58, endPoint y: 198, distance: 90.1
click at [58, 198] on mat-dialog-container "--CUIL sin cobertura actualmente-- Historial a continuación... Apellido y Nombr…" at bounding box center [160, 152] width 300 height 103
copy div "--CUIL sin cobertura actualmente-- Historial a continuación... Apellido y Nombr…"
drag, startPoint x: 197, startPoint y: 84, endPoint x: 129, endPoint y: 25, distance: 90.0
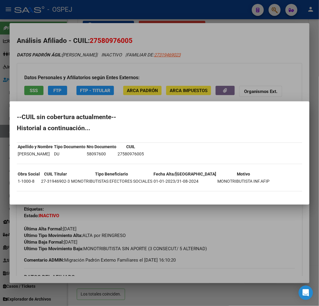
click at [193, 80] on div at bounding box center [159, 153] width 319 height 306
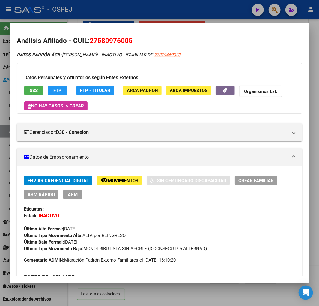
click at [126, 14] on div at bounding box center [159, 153] width 319 height 306
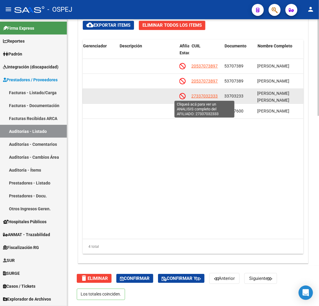
click at [198, 98] on span "27337032333" at bounding box center [205, 96] width 26 height 5
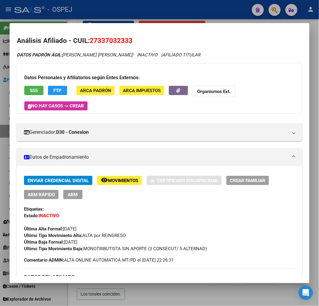
click at [35, 90] on span "SSS" at bounding box center [34, 90] width 8 height 5
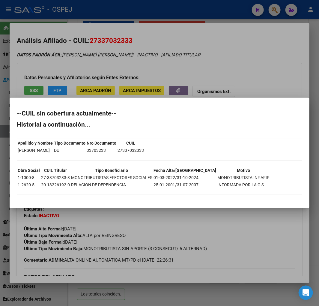
drag, startPoint x: 16, startPoint y: 115, endPoint x: 40, endPoint y: 202, distance: 90.1
click at [40, 202] on mat-dialog-container "--CUIL sin cobertura actualmente-- Historial a continuación... Apellido y Nombr…" at bounding box center [160, 153] width 300 height 110
copy div "--CUIL sin cobertura actualmente-- Historial a continuación... Apellido y Nombr…"
drag, startPoint x: 129, startPoint y: 35, endPoint x: 135, endPoint y: 27, distance: 10.5
click at [129, 35] on div at bounding box center [159, 153] width 319 height 306
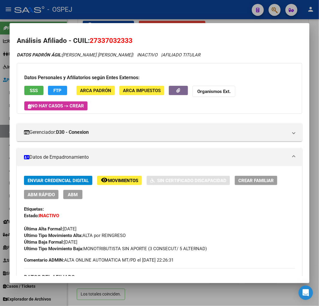
click at [138, 20] on div at bounding box center [159, 153] width 319 height 306
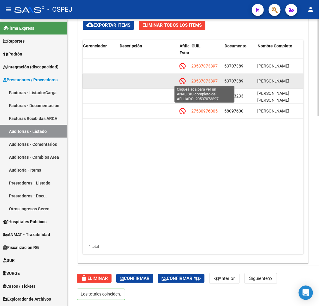
click at [206, 82] on span "20537073897" at bounding box center [205, 81] width 26 height 5
type textarea "20537073897"
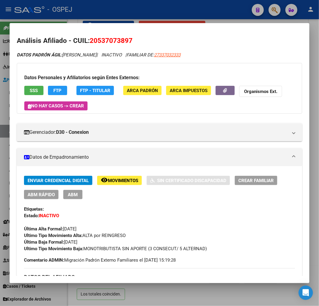
click at [36, 97] on app-consulta-sss-html "SSS" at bounding box center [33, 91] width 19 height 11
click at [35, 94] on button "SSS" at bounding box center [33, 90] width 19 height 9
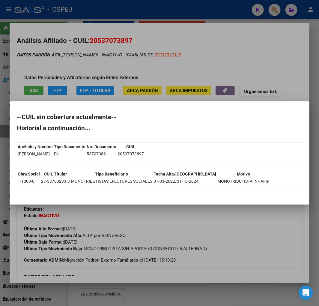
drag, startPoint x: 16, startPoint y: 117, endPoint x: 46, endPoint y: 196, distance: 84.3
click at [46, 196] on mat-dialog-content "--CUIL sin cobertura actualmente-- Historial a continuación... Apellido y Nombr…" at bounding box center [160, 153] width 300 height 89
copy div "--CUIL sin cobertura actualmente-- Historial a continuación... Apellido y Nombr…"
click at [251, 70] on div at bounding box center [159, 153] width 319 height 306
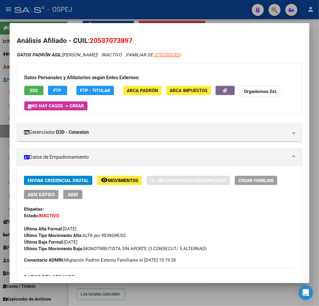
click at [230, 22] on div at bounding box center [159, 153] width 319 height 306
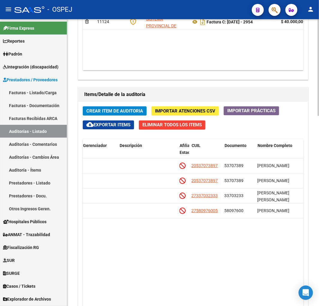
scroll to position [397, 0]
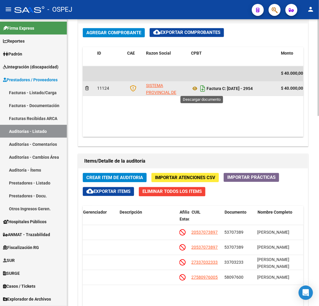
click at [201, 89] on icon "Descargar documento" at bounding box center [203, 89] width 8 height 10
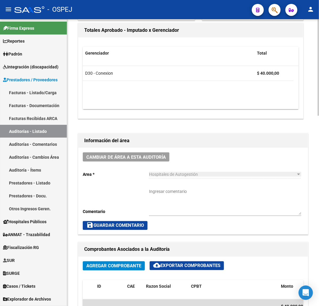
scroll to position [0, 0]
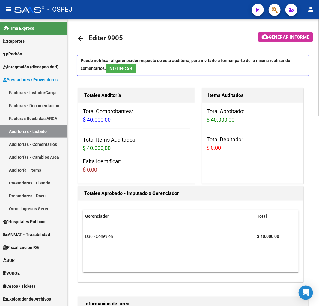
click at [83, 36] on mat-icon "arrow_back" at bounding box center [80, 38] width 7 height 7
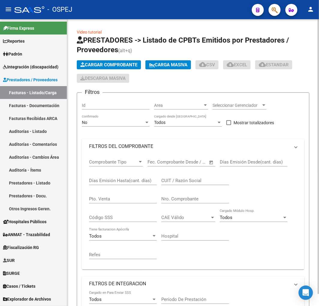
click at [83, 36] on span "PRESTADORES -> Listado de CPBTs Emitidos por Prestadores / Proveedores" at bounding box center [183, 45] width 213 height 18
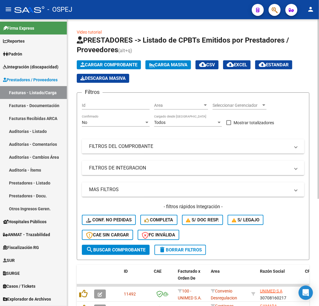
drag, startPoint x: 185, startPoint y: 152, endPoint x: 161, endPoint y: 157, distance: 25.1
click at [185, 152] on mat-expansion-panel-header "FILTROS DEL COMPROBANTE" at bounding box center [193, 146] width 223 height 14
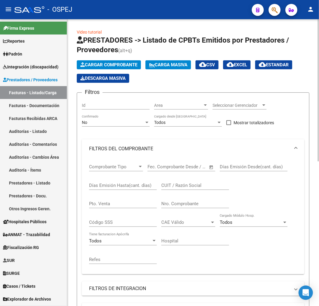
click at [117, 122] on div "No" at bounding box center [113, 122] width 62 height 5
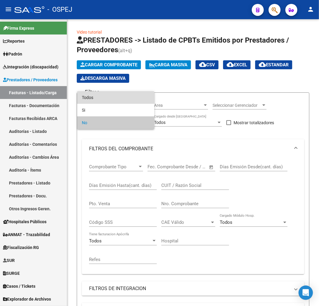
click at [100, 97] on span "Todos" at bounding box center [116, 97] width 68 height 13
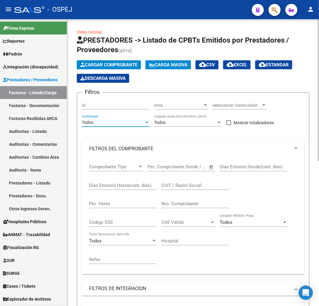
click at [207, 202] on input "Nro. Comprobante" at bounding box center [196, 203] width 68 height 5
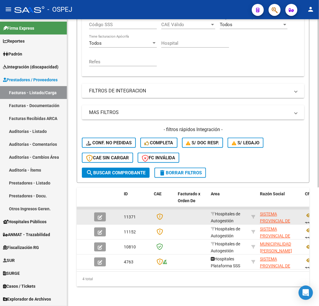
type input "3237"
click at [104, 213] on button "button" at bounding box center [100, 217] width 12 height 9
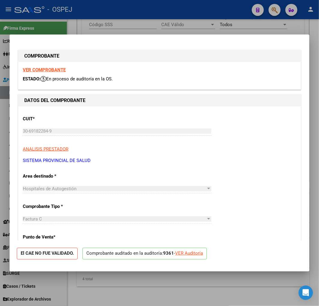
scroll to position [67, 0]
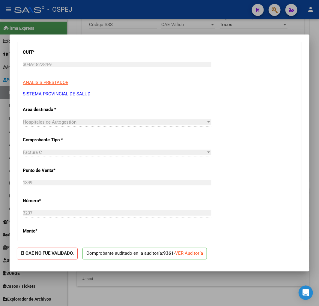
click at [158, 26] on div at bounding box center [159, 153] width 319 height 306
type input "$ 0,00"
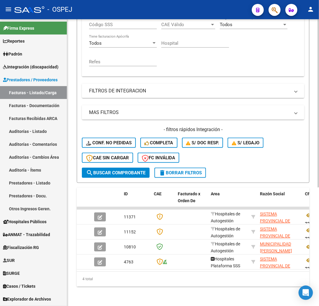
scroll to position [202, 0]
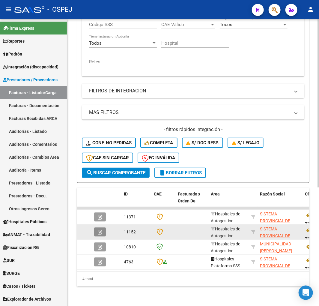
click at [101, 230] on button "button" at bounding box center [100, 232] width 12 height 9
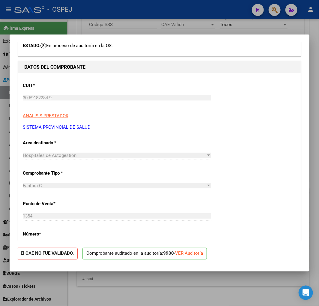
scroll to position [67, 0]
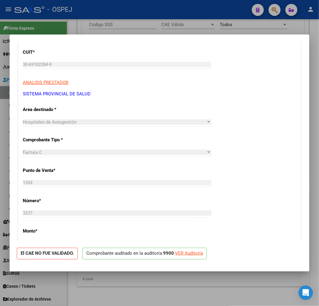
click at [203, 255] on div "VER Auditoría" at bounding box center [189, 253] width 28 height 7
type input "$ 0,00"
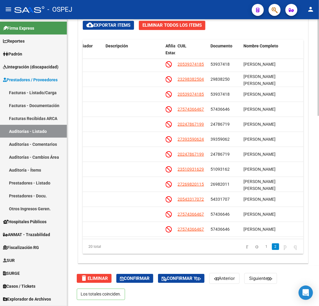
scroll to position [127, 313]
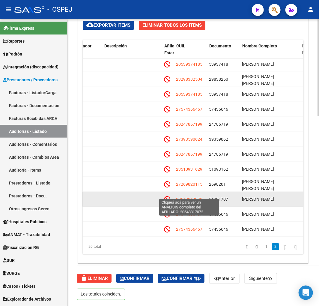
click at [178, 197] on span "20543317072" at bounding box center [190, 199] width 26 height 5
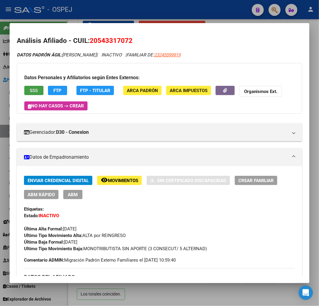
click at [34, 93] on span "SSS" at bounding box center [34, 90] width 8 height 5
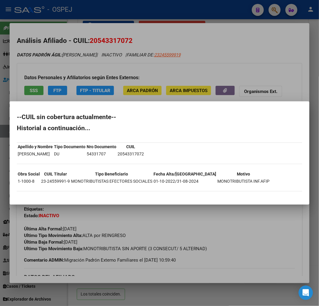
click at [162, 48] on div at bounding box center [159, 153] width 319 height 306
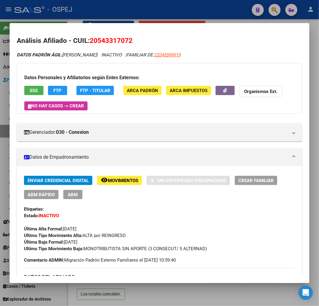
click at [254, 5] on div at bounding box center [159, 153] width 319 height 306
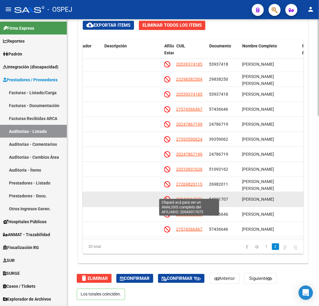
click at [194, 197] on span "20543317072" at bounding box center [190, 199] width 26 height 5
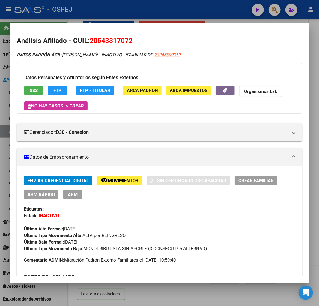
click at [104, 22] on div at bounding box center [159, 153] width 319 height 306
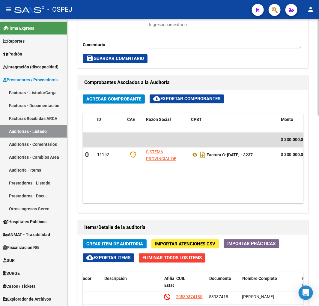
scroll to position [530, 0]
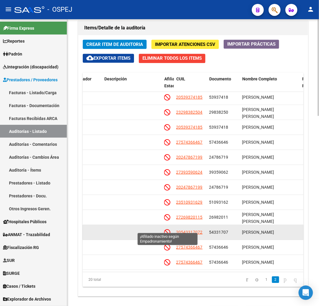
drag, startPoint x: 205, startPoint y: 228, endPoint x: 171, endPoint y: 231, distance: 35.0
click at [171, 231] on div "125924 D30 - Conexion $ 16.000,00 $ 16.000,00 $ 0,00 20543317072 54331707 ESCOB…" at bounding box center [185, 232] width 830 height 15
copy div "20543317072"
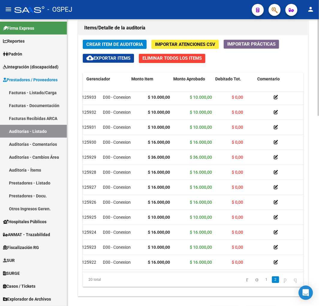
scroll to position [127, 8]
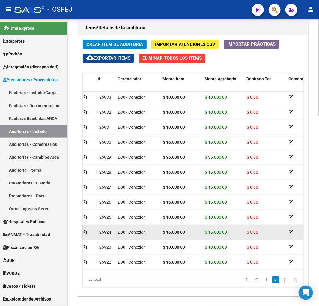
drag, startPoint x: 186, startPoint y: 232, endPoint x: 162, endPoint y: 232, distance: 24.3
click at [162, 232] on datatable-body-cell "$ 16.000,00" at bounding box center [182, 232] width 42 height 15
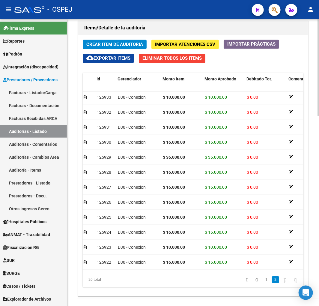
copy strong "$ 16.000,00"
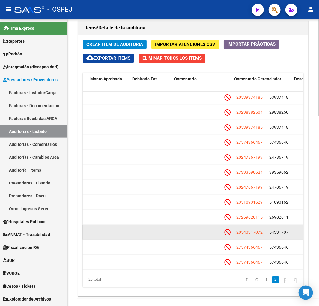
drag, startPoint x: 207, startPoint y: 226, endPoint x: 233, endPoint y: 224, distance: 25.3
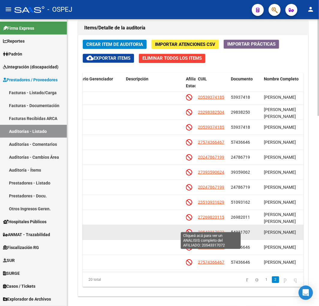
click at [217, 230] on span "20543317072" at bounding box center [211, 232] width 26 height 5
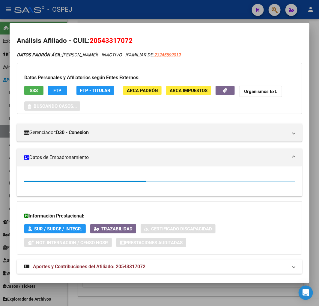
click at [38, 92] on span "SSS" at bounding box center [34, 90] width 8 height 5
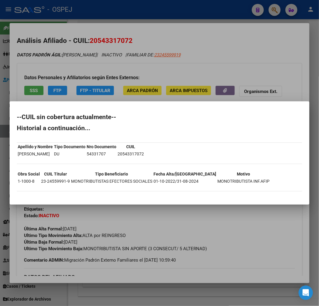
drag, startPoint x: 16, startPoint y: 119, endPoint x: 262, endPoint y: 198, distance: 257.7
click at [262, 198] on mat-dialog-container "--CUIL sin cobertura actualmente-- Historial a continuación... Apellido y Nombr…" at bounding box center [160, 152] width 300 height 103
drag, startPoint x: 143, startPoint y: 58, endPoint x: 140, endPoint y: 35, distance: 23.0
click at [143, 58] on div at bounding box center [159, 153] width 319 height 306
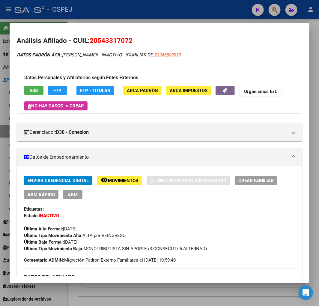
click at [140, 10] on div at bounding box center [159, 153] width 319 height 306
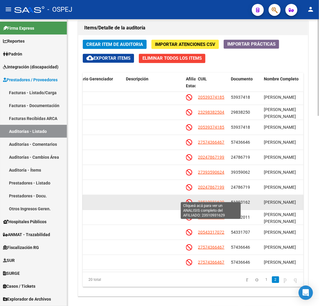
click at [219, 200] on span "23510931629" at bounding box center [211, 202] width 26 height 5
type textarea "23510931629"
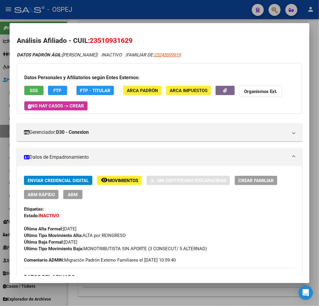
click at [34, 89] on span "SSS" at bounding box center [34, 90] width 8 height 5
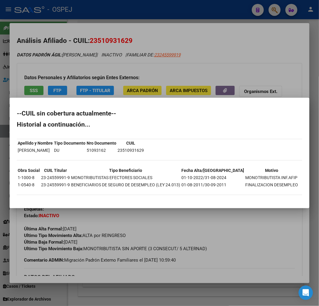
drag, startPoint x: 16, startPoint y: 115, endPoint x: 55, endPoint y: 182, distance: 77.1
click at [57, 200] on mat-dialog-container "--CUIL sin cobertura actualmente-- Historial a continuación... Apellido y Nombr…" at bounding box center [160, 153] width 300 height 110
click at [109, 62] on div at bounding box center [159, 153] width 319 height 306
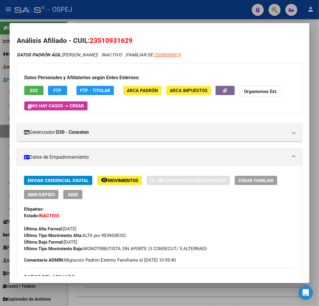
click at [108, 42] on span "23510931629" at bounding box center [111, 41] width 43 height 8
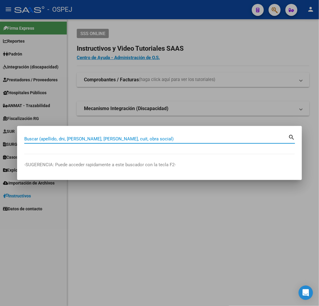
paste input "31667085"
type input "31667085"
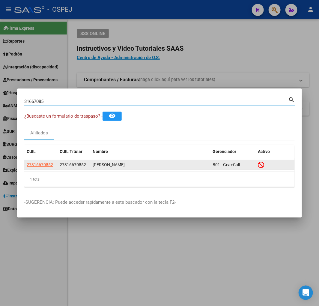
click at [68, 167] on span "27316670852" at bounding box center [73, 164] width 26 height 5
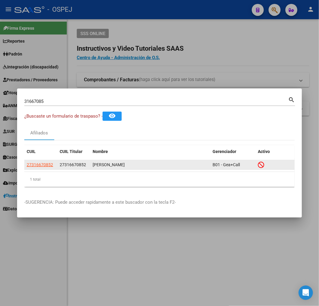
click at [68, 167] on span "27316670852" at bounding box center [73, 164] width 26 height 5
click at [53, 169] on datatable-body-cell "27316670852" at bounding box center [40, 164] width 33 height 9
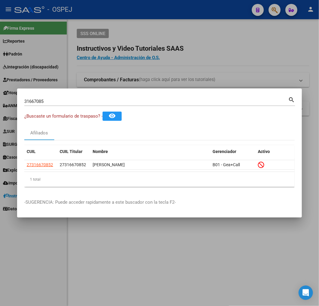
drag, startPoint x: 54, startPoint y: 166, endPoint x: 20, endPoint y: 169, distance: 34.1
click at [20, 169] on mat-dialog-content "31667085 Buscar (apellido, dni, cuil, nro traspaso, cuit, obra social) search ¿…" at bounding box center [159, 144] width 285 height 96
copy datatable-body-row "27316670852"
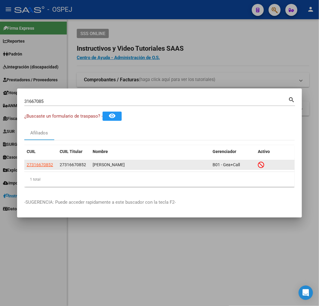
drag, startPoint x: 142, startPoint y: 161, endPoint x: 93, endPoint y: 165, distance: 49.1
click at [93, 165] on datatable-body-cell "[PERSON_NAME]" at bounding box center [150, 164] width 120 height 9
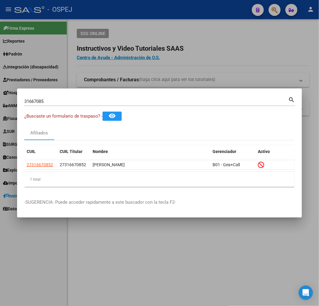
copy div "[PERSON_NAME]"
